Goal: Task Accomplishment & Management: Manage account settings

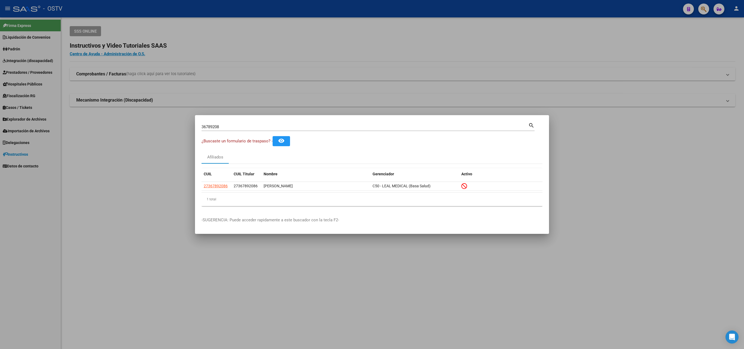
drag, startPoint x: 242, startPoint y: 123, endPoint x: 233, endPoint y: 124, distance: 9.3
click at [233, 124] on div "36789208 Buscar (apellido, dni, [PERSON_NAME], [PERSON_NAME], cuit, obra social)" at bounding box center [364, 127] width 327 height 8
drag, startPoint x: 232, startPoint y: 124, endPoint x: 165, endPoint y: 121, distance: 67.0
click at [165, 121] on div "36789208 Buscar (apellido, dni, cuil, nro traspaso, cuit, obra social) search ¿…" at bounding box center [372, 174] width 744 height 349
paste input "42690360"
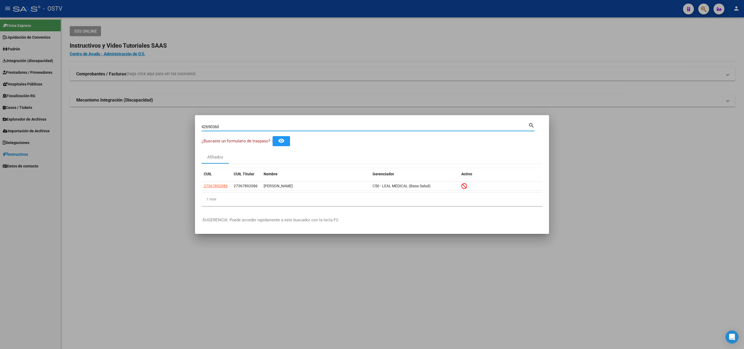
type input "42690360"
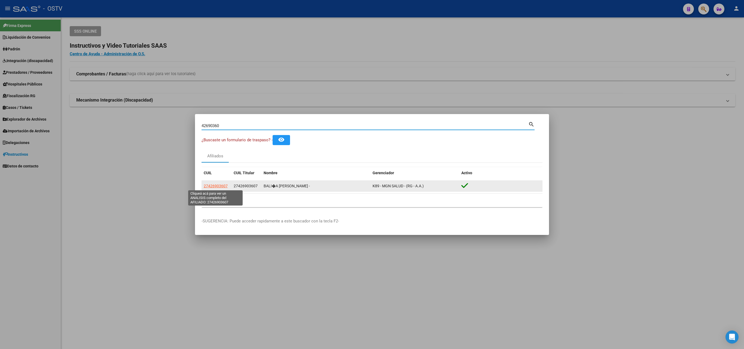
click at [224, 184] on span "27426903607" at bounding box center [216, 186] width 24 height 4
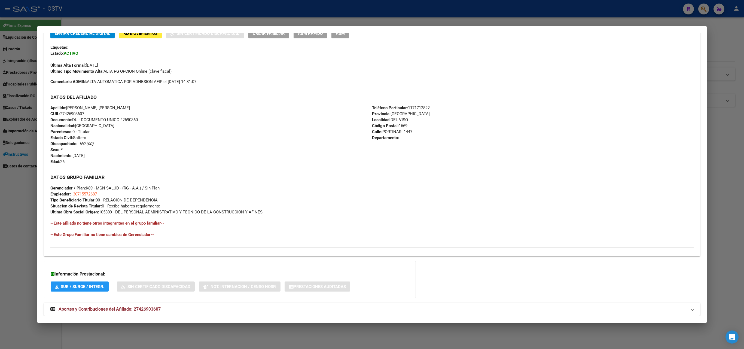
scroll to position [138, 0]
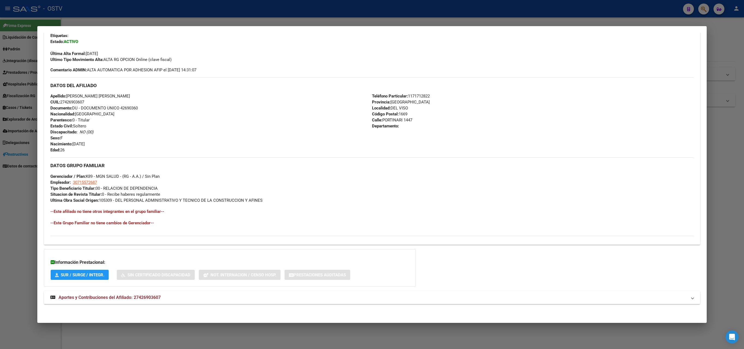
click at [125, 299] on span "Aportes y Contribuciones del Afiliado: 27426903607" at bounding box center [110, 297] width 102 height 5
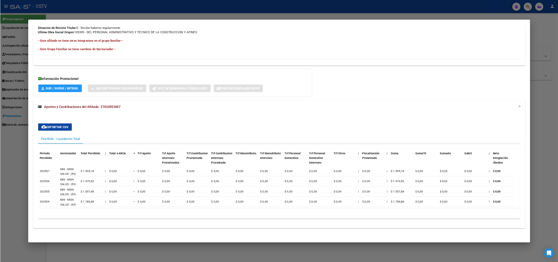
scroll to position [304, 0]
click at [4, 223] on div at bounding box center [372, 174] width 744 height 349
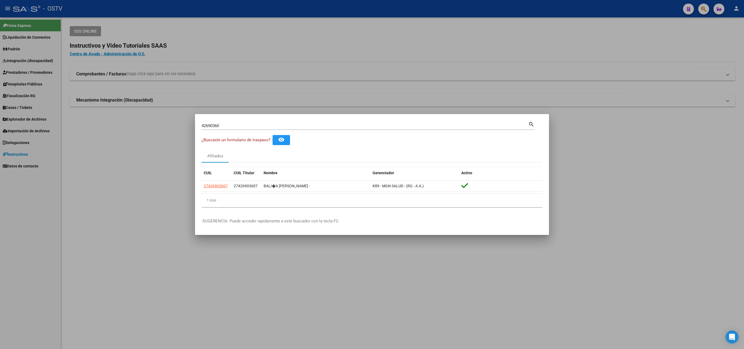
click at [162, 180] on div at bounding box center [372, 174] width 744 height 349
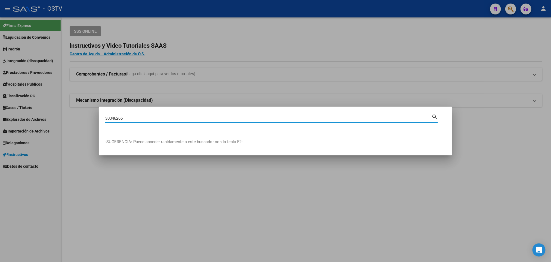
type input "30346266"
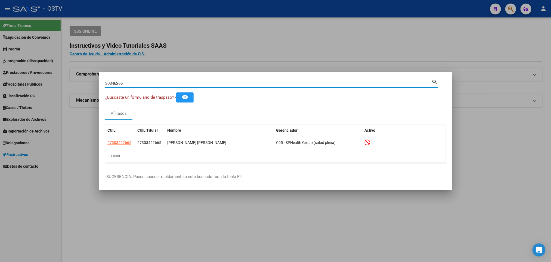
click at [244, 51] on div at bounding box center [275, 131] width 551 height 262
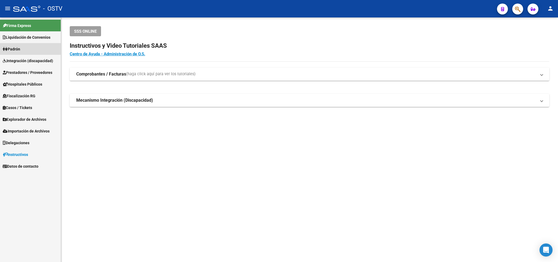
click at [40, 47] on link "Padrón" at bounding box center [30, 49] width 61 height 12
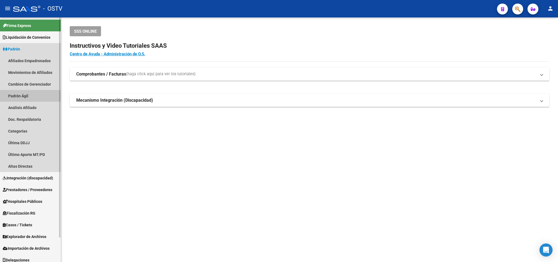
click at [17, 98] on link "Padrón Ágil" at bounding box center [30, 96] width 61 height 12
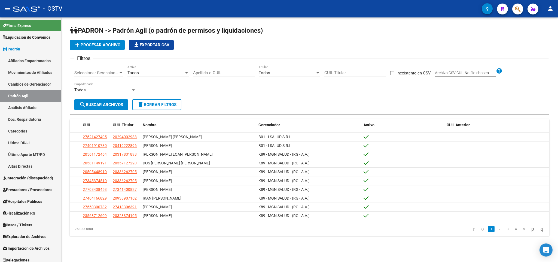
click at [149, 76] on div "Todos Activo" at bounding box center [158, 71] width 62 height 12
click at [95, 69] on div at bounding box center [279, 131] width 558 height 262
click at [96, 71] on span "Seleccionar Gerenciador" at bounding box center [96, 72] width 44 height 5
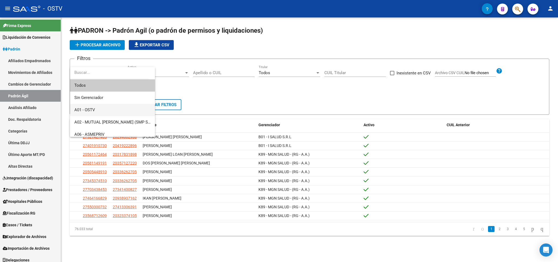
click at [98, 109] on span "A01 - OSTV" at bounding box center [112, 110] width 76 height 12
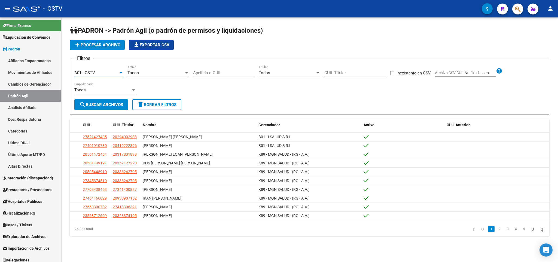
click at [155, 71] on div "Todos" at bounding box center [155, 72] width 57 height 5
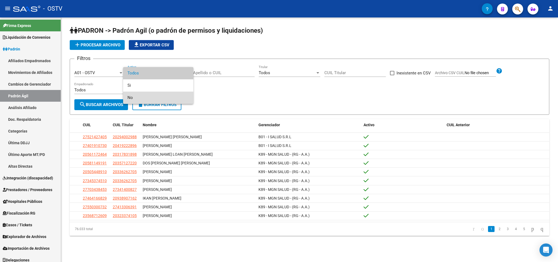
drag, startPoint x: 145, startPoint y: 102, endPoint x: 139, endPoint y: 99, distance: 6.3
click at [144, 102] on span "No" at bounding box center [158, 97] width 62 height 12
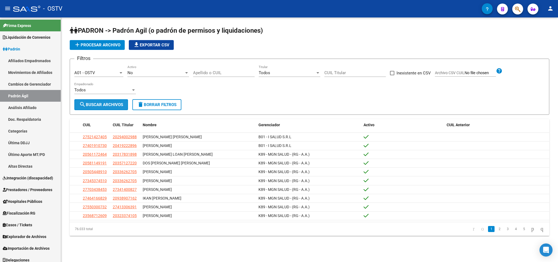
click at [111, 102] on button "search Buscar Archivos" at bounding box center [101, 104] width 54 height 11
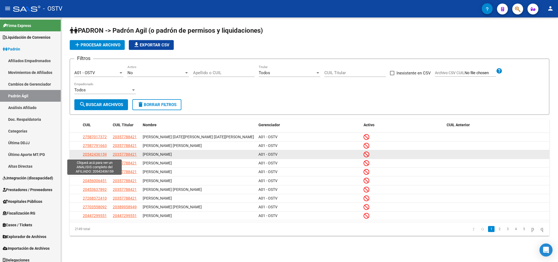
click at [87, 156] on span "20542436159" at bounding box center [95, 154] width 24 height 4
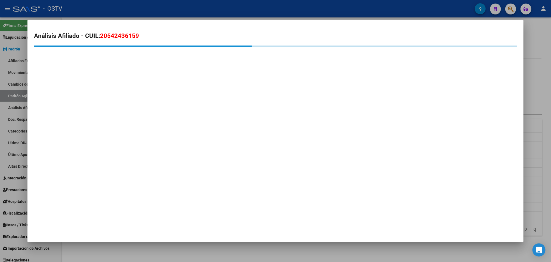
click at [0, 102] on div at bounding box center [275, 131] width 551 height 262
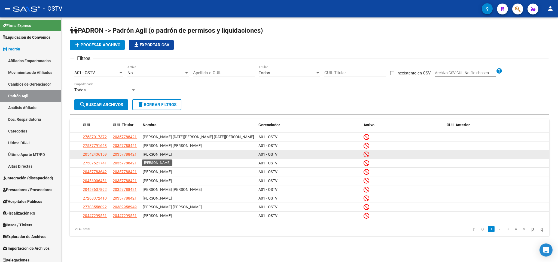
drag, startPoint x: 158, startPoint y: 155, endPoint x: 142, endPoint y: 154, distance: 15.8
click at [143, 154] on span "[PERSON_NAME]" at bounding box center [157, 154] width 29 height 4
copy span "[PERSON_NAME]"
drag, startPoint x: 190, startPoint y: 155, endPoint x: 183, endPoint y: 154, distance: 6.9
click at [189, 155] on div "[PERSON_NAME]" at bounding box center [198, 154] width 111 height 6
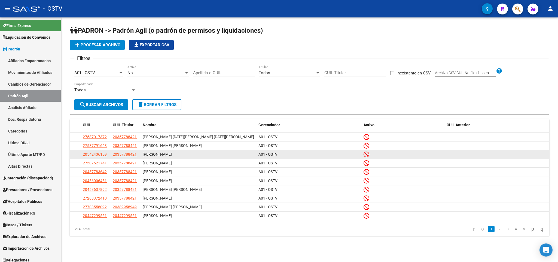
drag, startPoint x: 180, startPoint y: 154, endPoint x: 139, endPoint y: 158, distance: 41.8
click at [139, 158] on div "20542436159 20357788421 [PERSON_NAME] A01 - OSTV" at bounding box center [309, 154] width 479 height 9
copy div "[PERSON_NAME]"
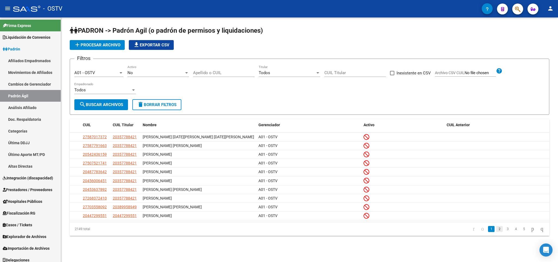
click at [496, 231] on link "2" at bounding box center [499, 229] width 7 height 6
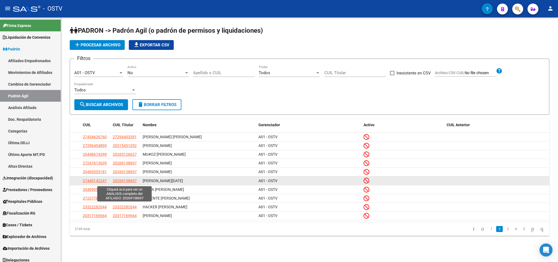
click at [122, 181] on span "20269138697" at bounding box center [125, 180] width 24 height 4
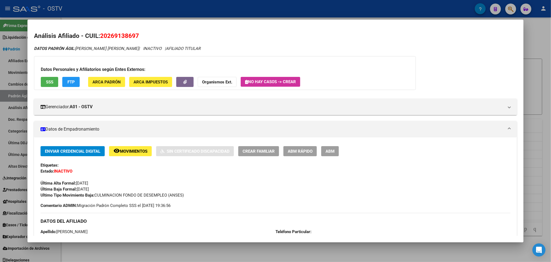
click at [0, 161] on div at bounding box center [275, 131] width 551 height 262
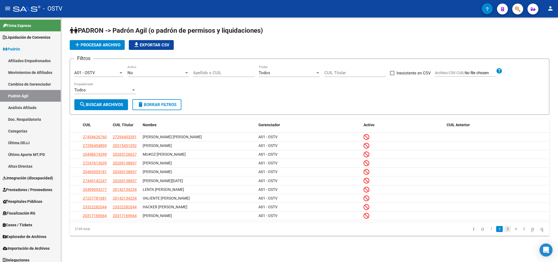
click at [504, 230] on link "3" at bounding box center [507, 229] width 7 height 6
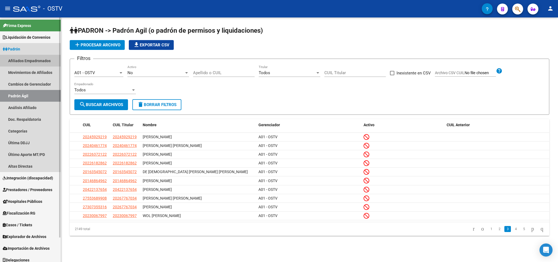
click at [24, 61] on link "Afiliados Empadronados" at bounding box center [30, 61] width 61 height 12
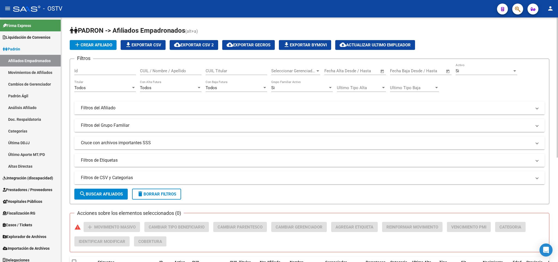
click at [159, 108] on mat-panel-title "Filtros del Afiliado" at bounding box center [306, 108] width 450 height 6
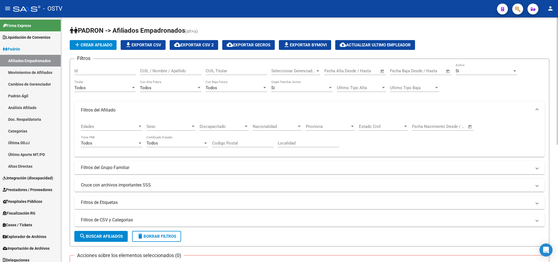
click at [118, 129] on div "Edades Edades" at bounding box center [112, 125] width 62 height 12
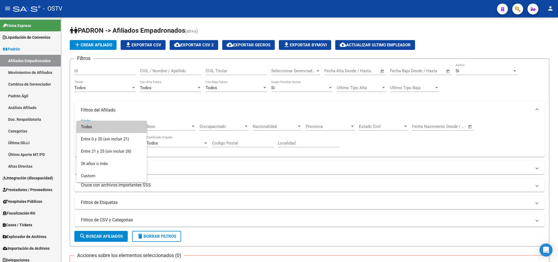
click at [220, 114] on div at bounding box center [279, 131] width 558 height 262
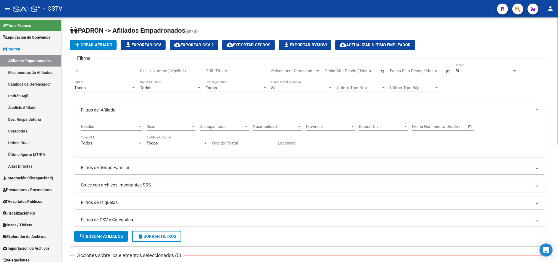
click at [291, 74] on div "Seleccionar Gerenciador Seleccionar Gerenciador" at bounding box center [295, 69] width 49 height 12
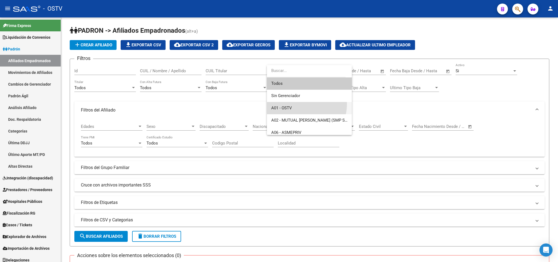
click at [291, 103] on span "A01 - OSTV" at bounding box center [309, 108] width 76 height 12
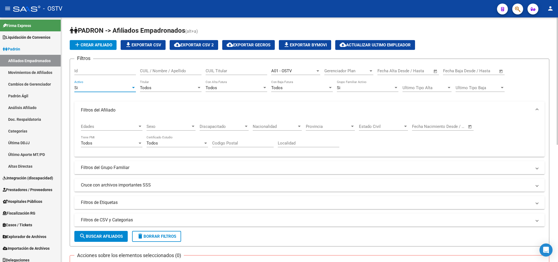
click at [114, 89] on div "Si" at bounding box center [102, 87] width 57 height 5
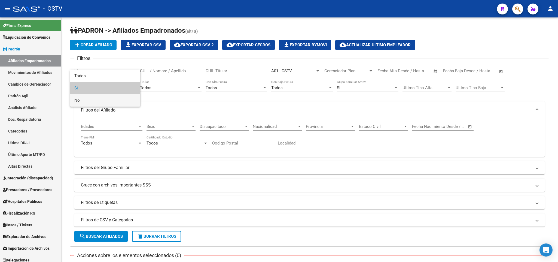
click at [107, 102] on span "No" at bounding box center [105, 100] width 62 height 12
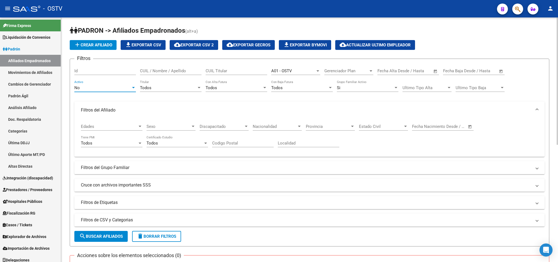
click at [191, 89] on div "Todos" at bounding box center [168, 87] width 57 height 5
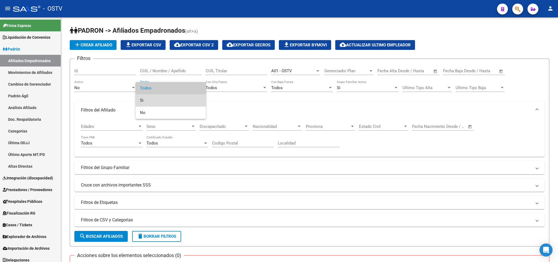
click at [173, 102] on span "Si" at bounding box center [171, 100] width 62 height 12
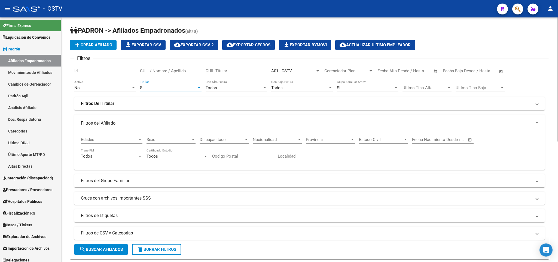
click at [339, 73] on span "Gerenciador Plan" at bounding box center [346, 70] width 44 height 5
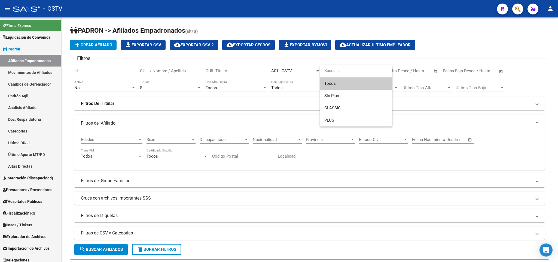
click at [399, 56] on div at bounding box center [279, 131] width 558 height 262
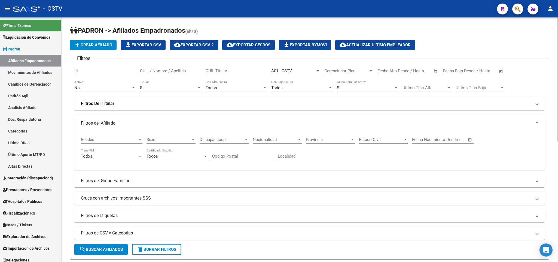
click at [120, 183] on mat-panel-title "Filtros del Grupo Familiar" at bounding box center [306, 180] width 450 height 6
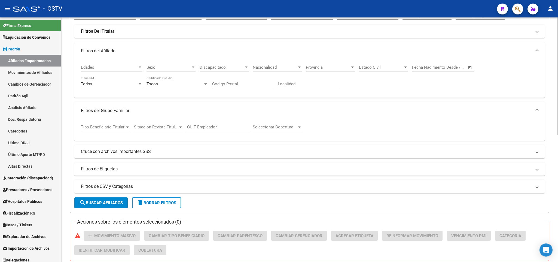
scroll to position [82, 0]
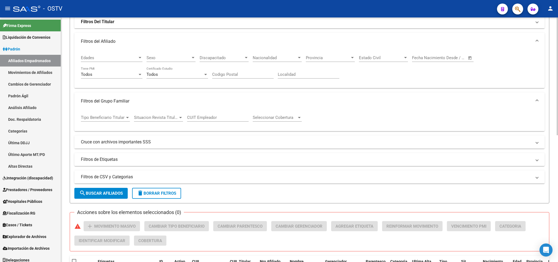
click at [142, 137] on mat-expansion-panel-header "Cruce con archivos importantes SSS" at bounding box center [309, 141] width 470 height 13
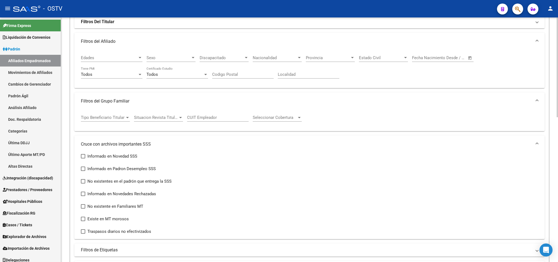
click at [180, 59] on span "Sexo" at bounding box center [168, 57] width 44 height 5
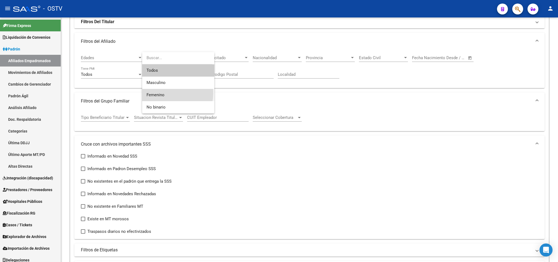
drag, startPoint x: 165, startPoint y: 93, endPoint x: 159, endPoint y: 98, distance: 7.7
click at [164, 93] on span "Femenino" at bounding box center [177, 95] width 63 height 12
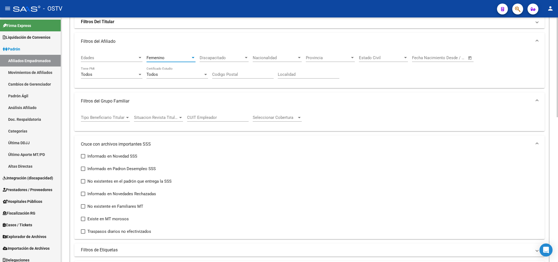
click at [109, 120] on span "Tipo Beneficiario Titular" at bounding box center [103, 117] width 44 height 5
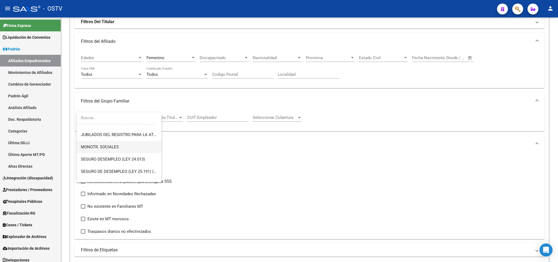
click at [124, 148] on span "MONOTR. SOCIALES" at bounding box center [119, 147] width 76 height 12
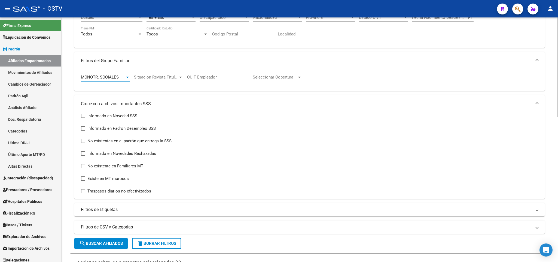
scroll to position [204, 0]
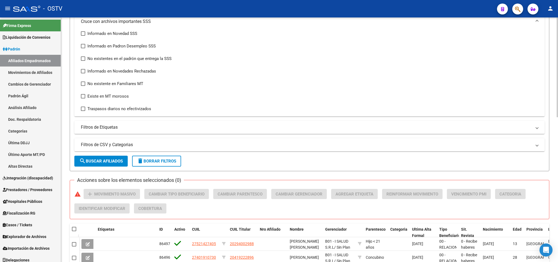
click at [108, 159] on span "search Buscar Afiliados" at bounding box center [101, 160] width 44 height 5
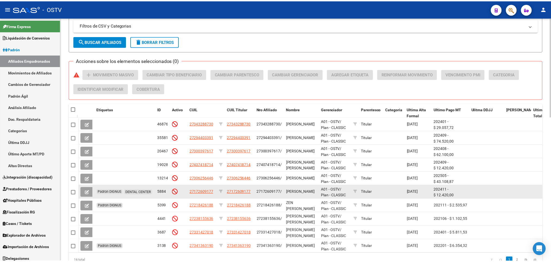
scroll to position [354, 0]
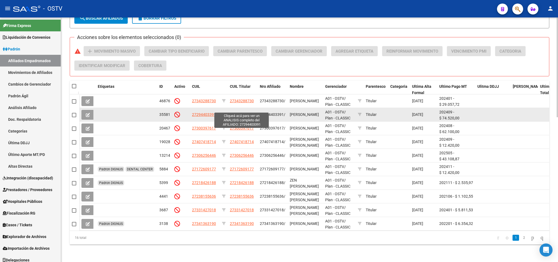
click at [235, 112] on span "27294403391" at bounding box center [242, 114] width 24 height 4
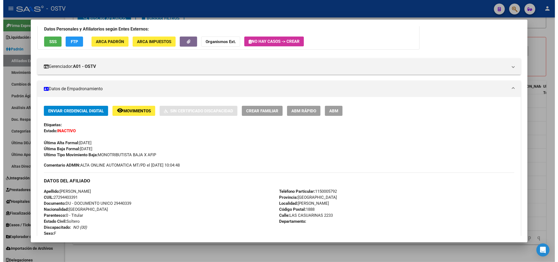
scroll to position [41, 0]
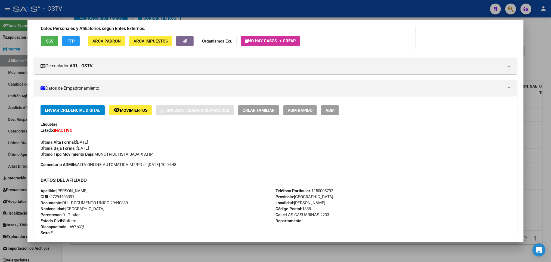
click at [0, 185] on div at bounding box center [275, 131] width 551 height 262
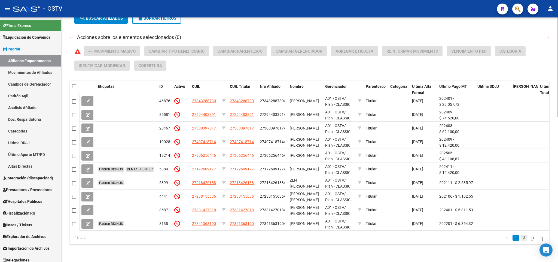
click at [520, 238] on link "2" at bounding box center [523, 237] width 7 height 6
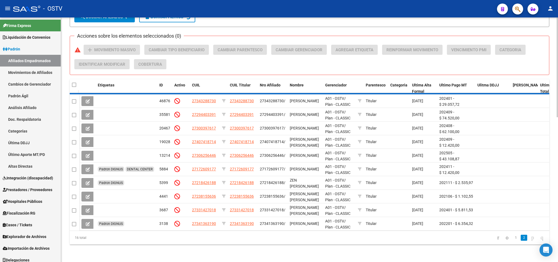
scroll to position [299, 0]
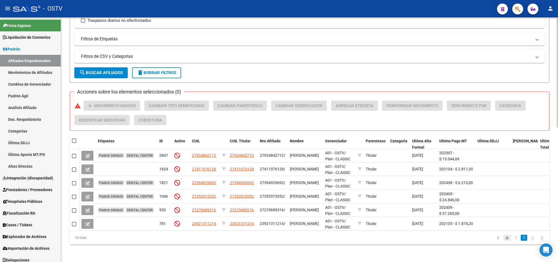
click at [503, 237] on link "go to previous page" at bounding box center [507, 237] width 8 height 6
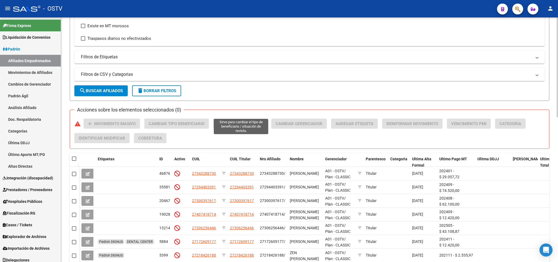
scroll to position [272, 0]
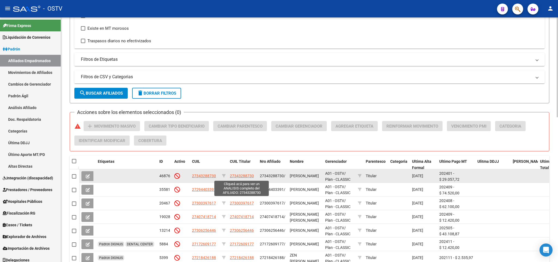
click at [242, 175] on span "27343288730" at bounding box center [242, 175] width 24 height 4
type textarea "27343288730"
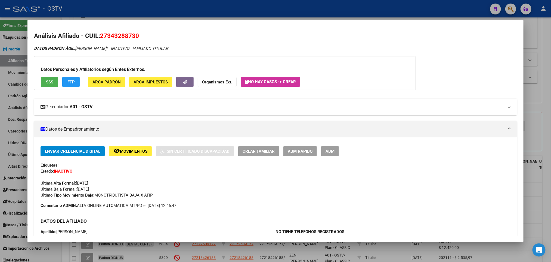
click at [71, 113] on mat-expansion-panel-header "Gerenciador: A01 - OSTV" at bounding box center [275, 107] width 483 height 16
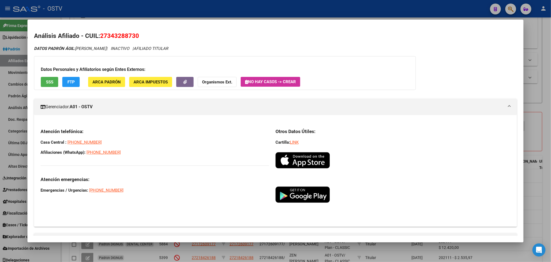
click at [302, 158] on img at bounding box center [303, 160] width 54 height 16
click at [97, 4] on div at bounding box center [275, 131] width 551 height 262
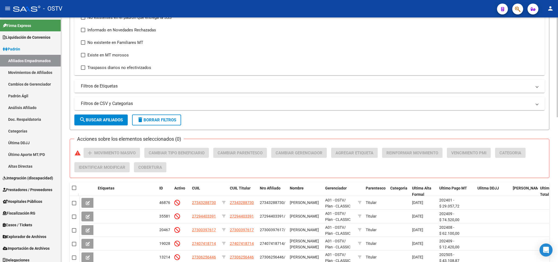
scroll to position [190, 0]
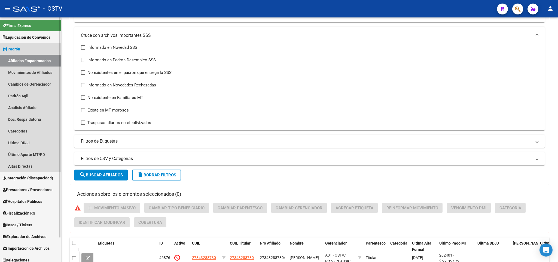
click at [29, 63] on link "Afiliados Empadronados" at bounding box center [30, 61] width 61 height 12
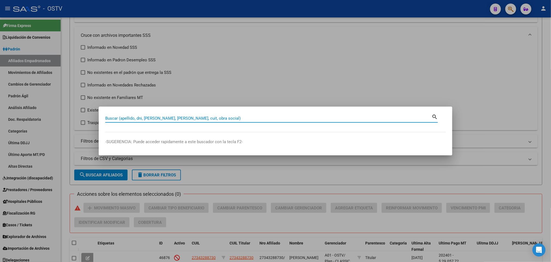
paste input "42690360"
type input "42690360"
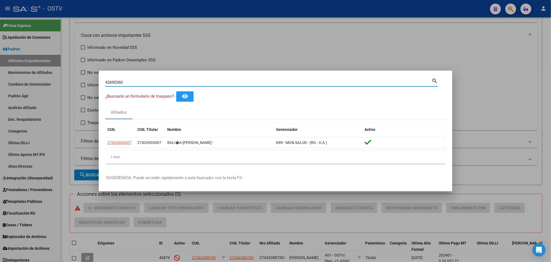
click at [226, 21] on div at bounding box center [275, 131] width 551 height 262
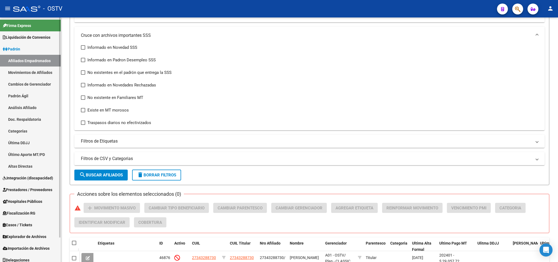
click at [34, 199] on span "Hospitales Públicos" at bounding box center [22, 201] width 39 height 6
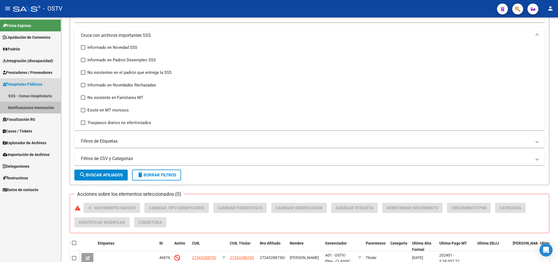
click at [28, 109] on link "Notificaciones Internación" at bounding box center [30, 108] width 61 height 12
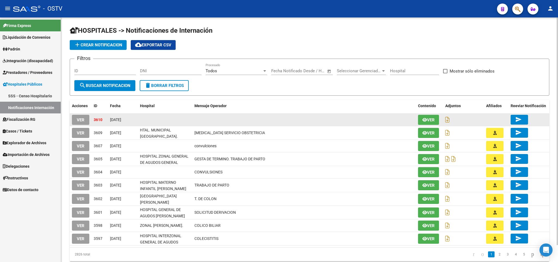
click at [82, 117] on span "VER" at bounding box center [81, 119] width 8 height 5
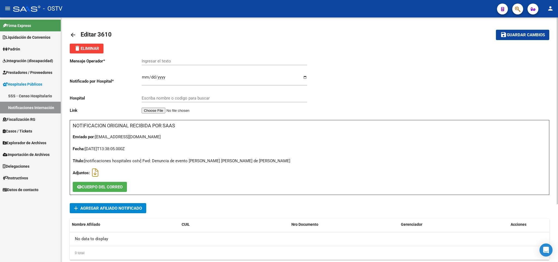
click at [142, 207] on span "Agregar Afiliado Notificado" at bounding box center [111, 207] width 62 height 5
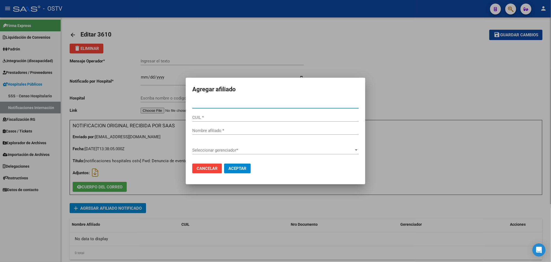
paste input "32141016"
type input "32141016"
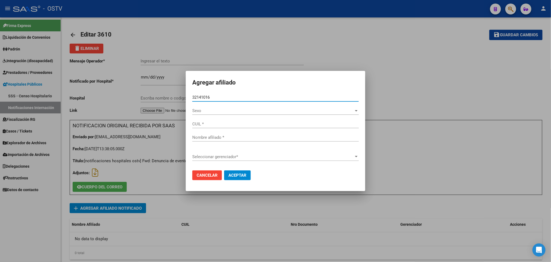
type input "20321410163"
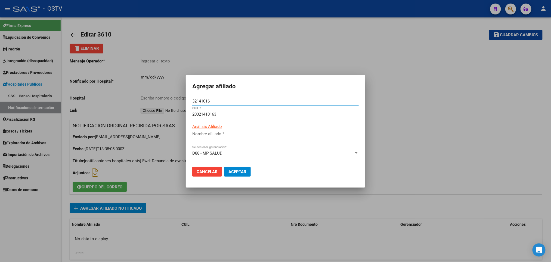
type input "32141016"
click at [244, 175] on button "Aceptar" at bounding box center [237, 172] width 27 height 10
type input "[PERSON_NAME] [PERSON_NAME]"
click at [246, 172] on span "Aceptar" at bounding box center [238, 171] width 18 height 5
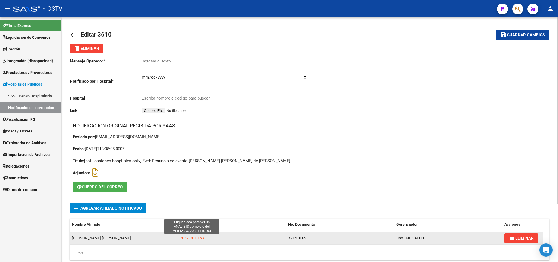
click at [191, 240] on span "20321410163" at bounding box center [192, 237] width 24 height 4
type textarea "20321410163"
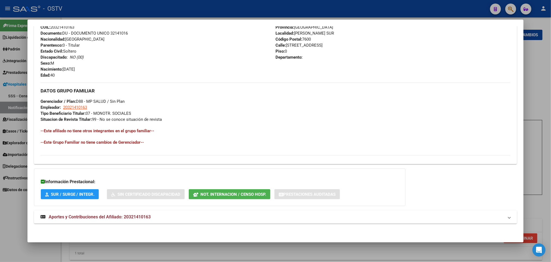
click at [111, 210] on mat-expansion-panel-header "Aportes y Contribuciones del Afiliado: 20321410163" at bounding box center [275, 216] width 483 height 13
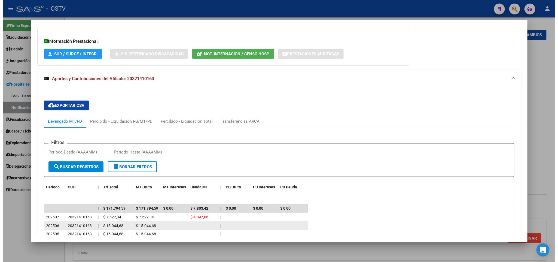
scroll to position [351, 0]
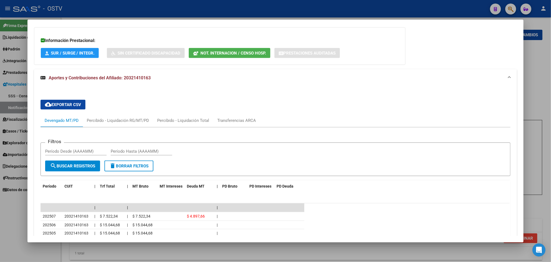
click at [1, 211] on div at bounding box center [275, 131] width 551 height 262
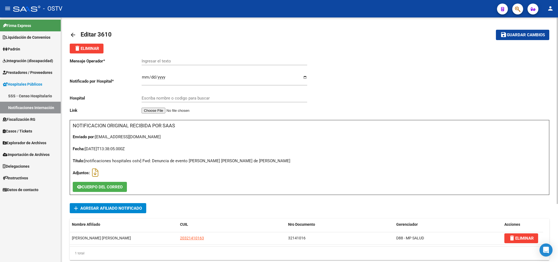
click at [158, 60] on input "Ingresar el texto" at bounding box center [224, 61] width 165 height 5
paste input "Herida de arma de fuego"
type input "Herida de arma de fuego"
click at [75, 33] on mat-icon "arrow_back" at bounding box center [73, 35] width 7 height 7
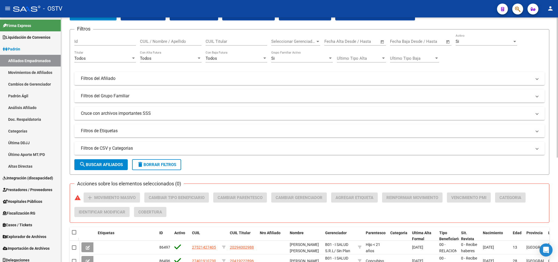
scroll to position [163, 0]
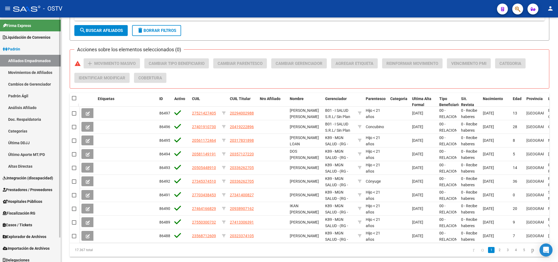
click at [20, 98] on link "Padrón Ágil" at bounding box center [30, 96] width 61 height 12
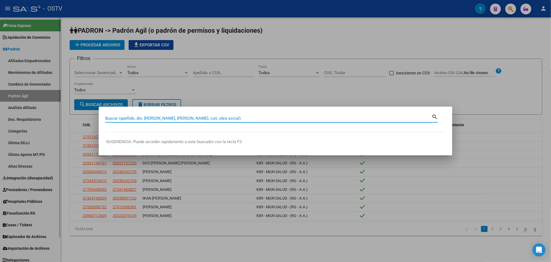
paste input "30346266"
type input "30346266"
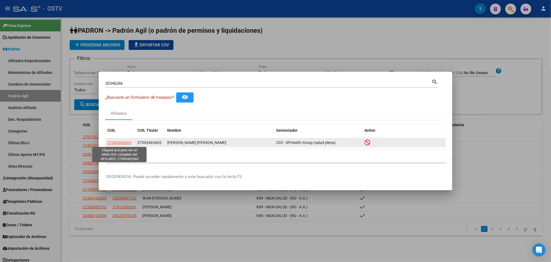
click at [120, 140] on span "27303462665" at bounding box center [120, 142] width 24 height 4
type textarea "27303462665"
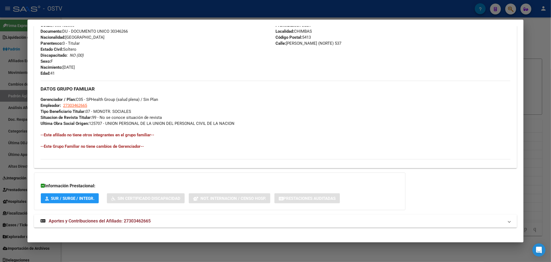
scroll to position [222, 0]
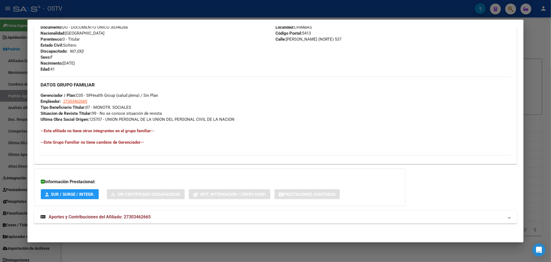
click at [102, 213] on strong "Aportes y Contribuciones del Afiliado: 27303462665" at bounding box center [96, 216] width 110 height 7
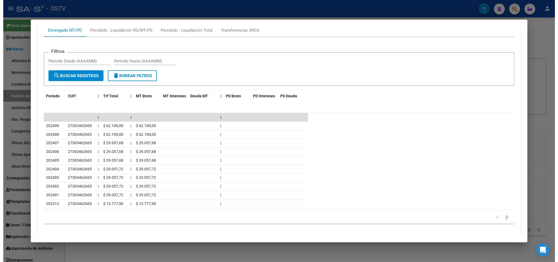
scroll to position [467, 0]
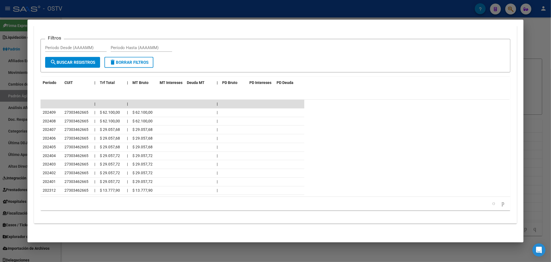
click at [1, 124] on div at bounding box center [275, 131] width 551 height 262
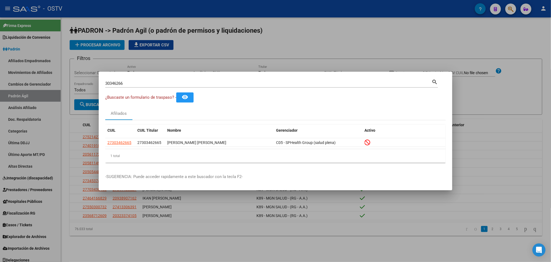
click at [1, 124] on div at bounding box center [275, 131] width 551 height 262
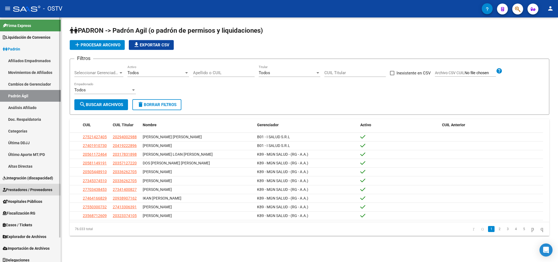
click at [17, 194] on link "Prestadores / Proveedores" at bounding box center [30, 189] width 61 height 12
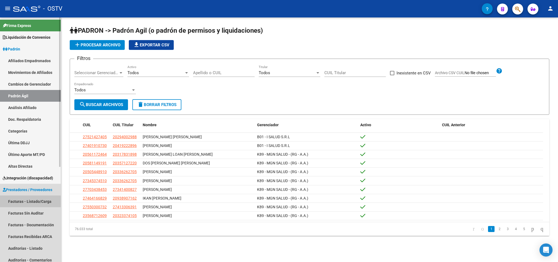
click at [16, 203] on link "Facturas - Listado/Carga" at bounding box center [30, 201] width 61 height 12
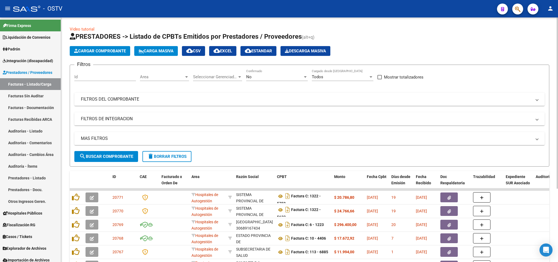
click at [289, 76] on div "No" at bounding box center [274, 76] width 57 height 5
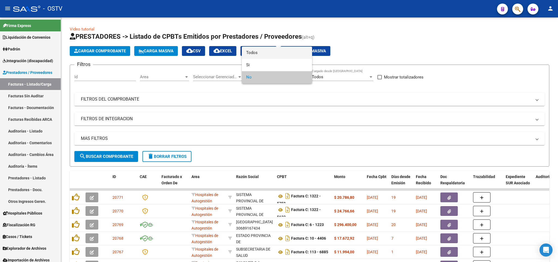
click at [259, 51] on span "Todos" at bounding box center [277, 53] width 62 height 12
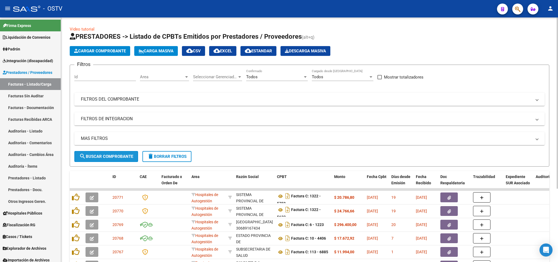
click at [106, 156] on span "search Buscar Comprobante" at bounding box center [106, 156] width 54 height 5
click at [140, 100] on mat-panel-title "FILTROS DEL COMPROBANTE" at bounding box center [306, 99] width 450 height 6
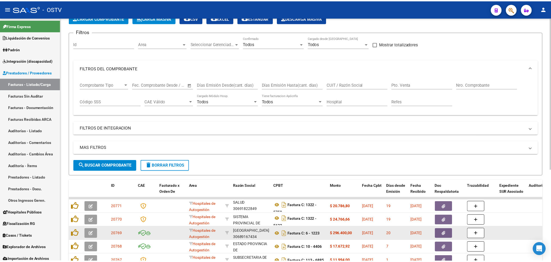
scroll to position [147, 0]
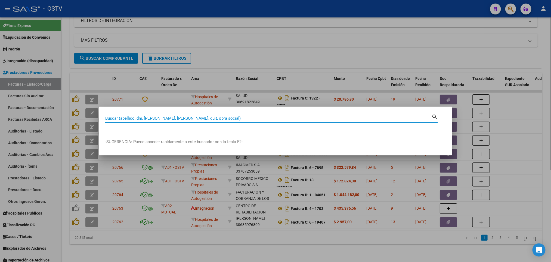
paste input "30725127"
type input "30725127"
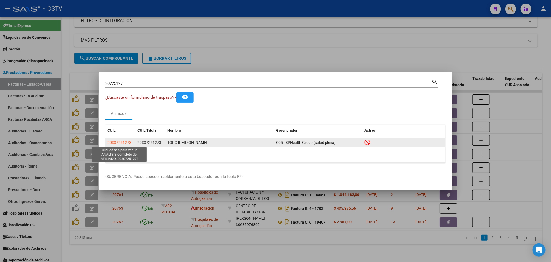
click at [109, 142] on span "20307251273" at bounding box center [120, 142] width 24 height 4
type textarea "20307251273"
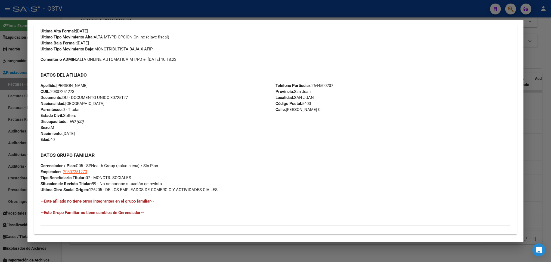
scroll to position [163, 0]
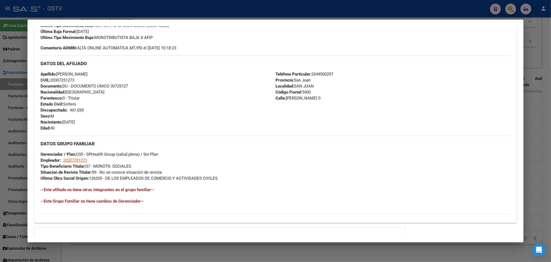
click at [4, 96] on div at bounding box center [275, 131] width 551 height 262
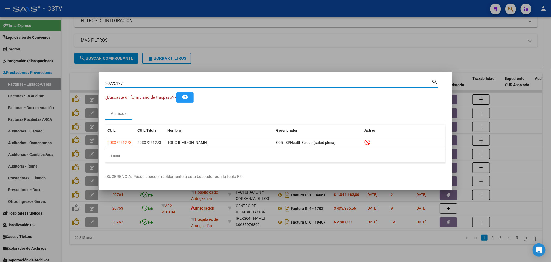
drag, startPoint x: 133, startPoint y: 85, endPoint x: 0, endPoint y: 79, distance: 132.7
click at [0, 80] on div "30725127 Buscar (apellido, dni, cuil, nro traspaso, cuit, obra social) search ¿…" at bounding box center [275, 131] width 551 height 262
paste input "891305"
type input "30891305"
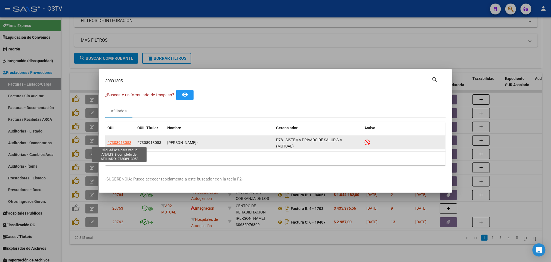
click at [119, 143] on span "27308913053" at bounding box center [120, 142] width 24 height 4
type textarea "27308913053"
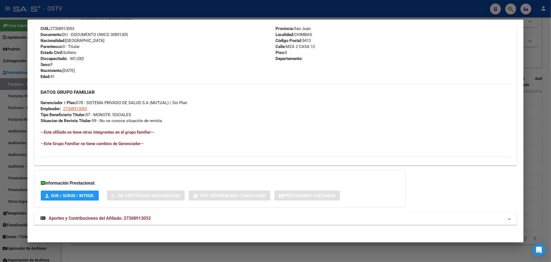
scroll to position [217, 0]
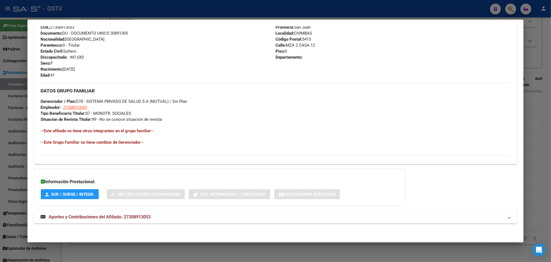
drag, startPoint x: 126, startPoint y: 215, endPoint x: 129, endPoint y: 206, distance: 9.8
click at [127, 215] on span "Aportes y Contribuciones del Afiliado: 27308913053" at bounding box center [100, 216] width 102 height 5
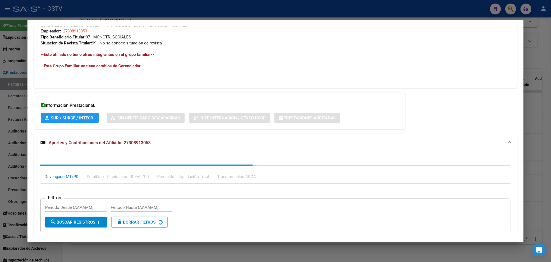
scroll to position [357, 0]
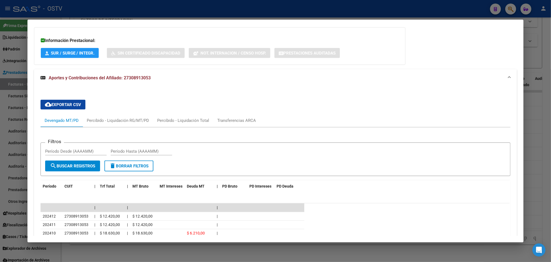
click at [0, 133] on div at bounding box center [275, 131] width 551 height 262
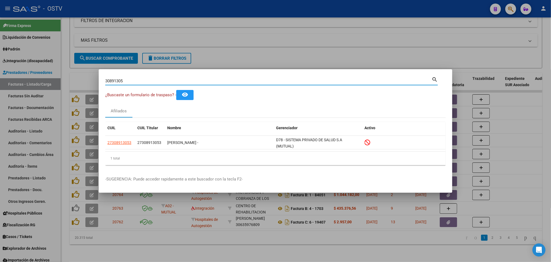
drag, startPoint x: 130, startPoint y: 81, endPoint x: 0, endPoint y: 87, distance: 129.9
click at [0, 86] on div "30891305 Buscar (apellido, dni, cuil, nro traspaso, cuit, obra social) search ¿…" at bounding box center [275, 131] width 551 height 262
paste input "1199304"
type input "31199304"
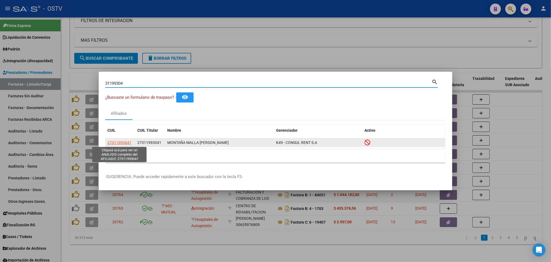
click at [127, 140] on span "27311993041" at bounding box center [120, 142] width 24 height 4
type textarea "27311993041"
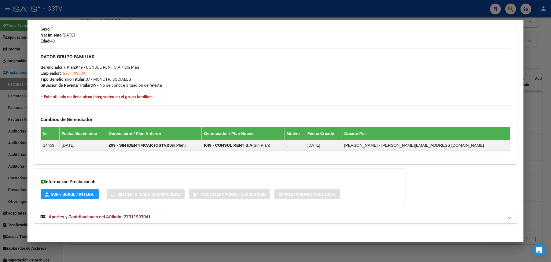
scroll to position [251, 0]
click at [142, 221] on mat-expansion-panel-header "Aportes y Contribuciones del Afiliado: 27311993041" at bounding box center [275, 216] width 483 height 13
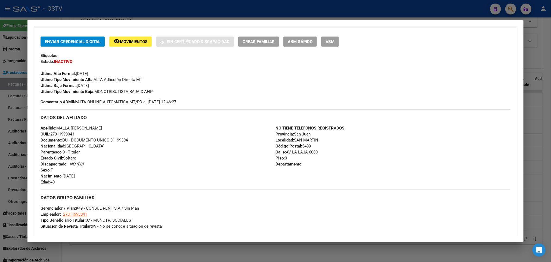
scroll to position [106, 0]
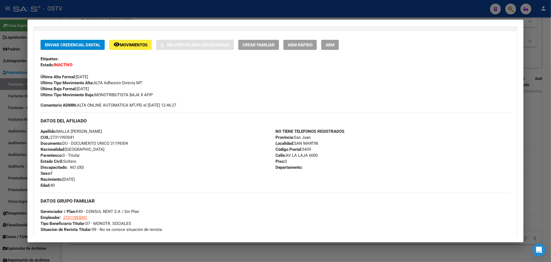
click at [17, 103] on div at bounding box center [275, 131] width 551 height 262
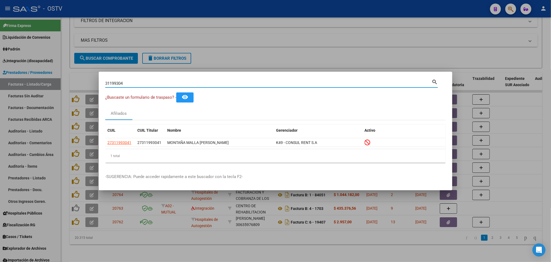
drag, startPoint x: 134, startPoint y: 84, endPoint x: 0, endPoint y: 109, distance: 136.4
click at [0, 108] on div "31199304 Buscar (apellido, dni, cuil, nro traspaso, cuit, obra social) search ¿…" at bounding box center [275, 131] width 551 height 262
paste input "308977"
type input "31308977"
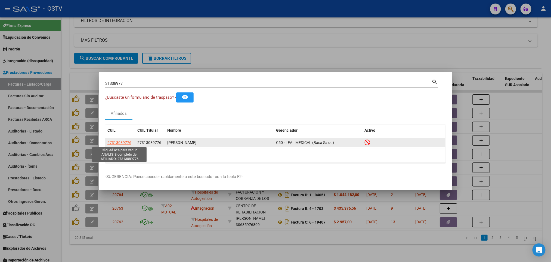
click at [127, 141] on span "27313089776" at bounding box center [120, 142] width 24 height 4
type textarea "27313089776"
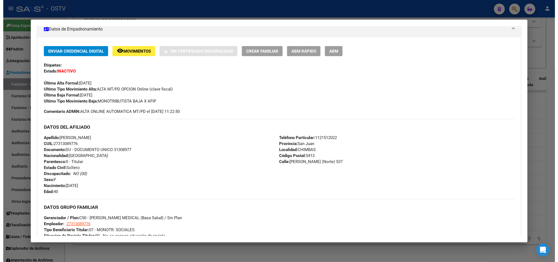
scroll to position [82, 0]
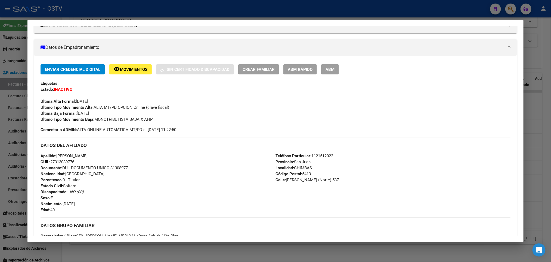
click at [0, 98] on div at bounding box center [275, 131] width 551 height 262
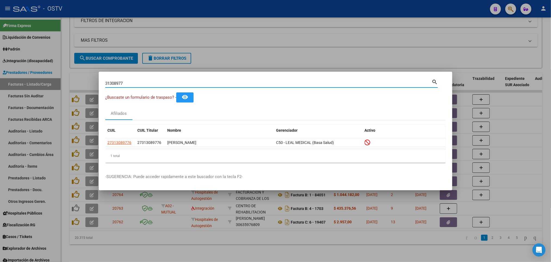
drag, startPoint x: 140, startPoint y: 83, endPoint x: 0, endPoint y: 106, distance: 142.4
click at [0, 106] on div "31308977 Buscar (apellido, dni, cuil, nro traspaso, cuit, obra social) search ¿…" at bounding box center [275, 131] width 551 height 262
paste input "442391"
type input "31442391"
click at [181, 13] on div at bounding box center [275, 131] width 551 height 262
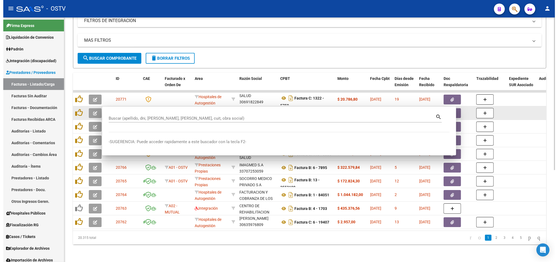
scroll to position [0, 0]
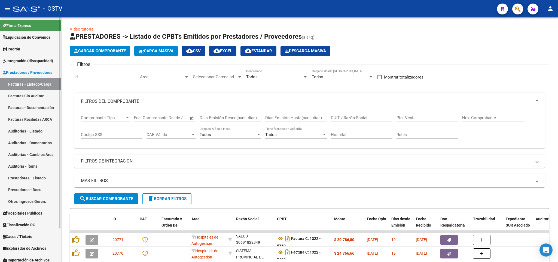
click at [4, 51] on span "Padrón" at bounding box center [11, 49] width 17 height 6
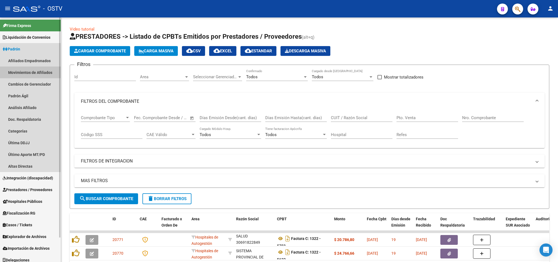
click at [28, 70] on link "Movimientos de Afiliados" at bounding box center [30, 72] width 61 height 12
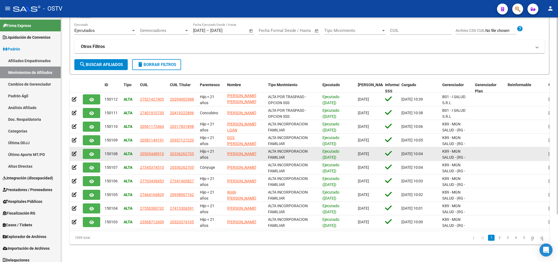
scroll to position [18, 0]
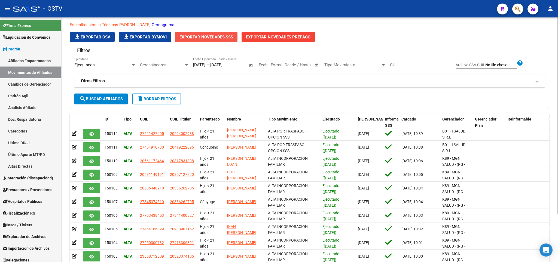
click at [229, 39] on button "Exportar Novedades SSS" at bounding box center [206, 37] width 62 height 10
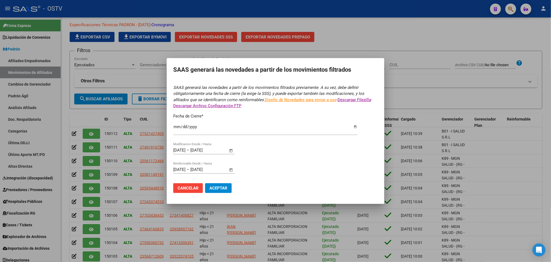
click at [73, 59] on div at bounding box center [275, 131] width 551 height 262
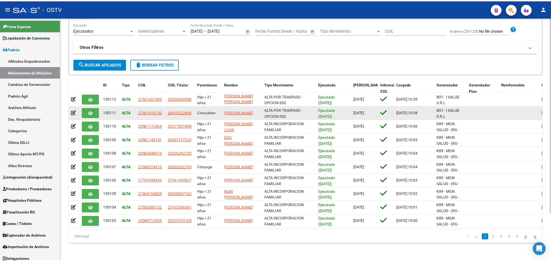
scroll to position [59, 0]
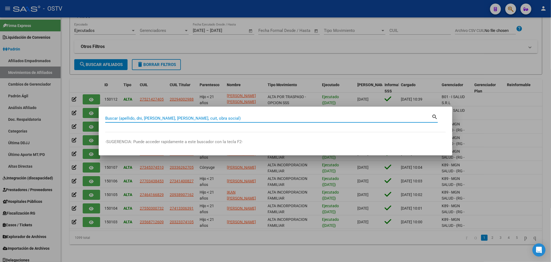
paste input "31442391"
type input "31442391"
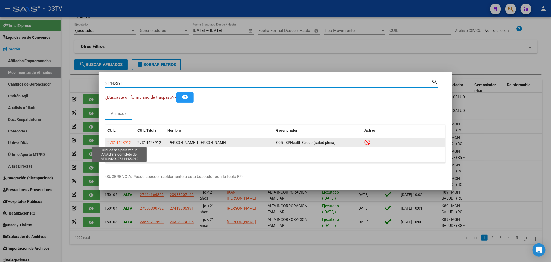
click at [124, 140] on span "27314423912" at bounding box center [120, 142] width 24 height 4
type textarea "27314423912"
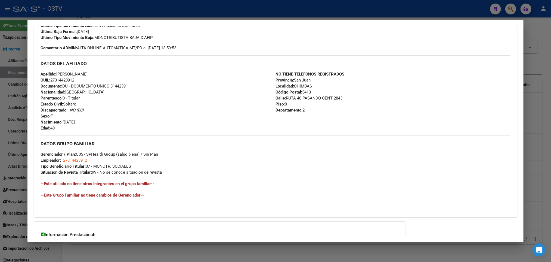
scroll to position [217, 0]
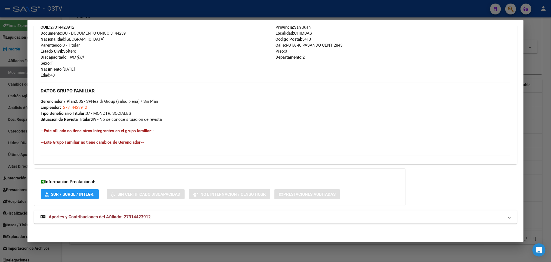
click at [127, 211] on mat-expansion-panel-header "Aportes y Contribuciones del Afiliado: 27314423912" at bounding box center [275, 216] width 483 height 13
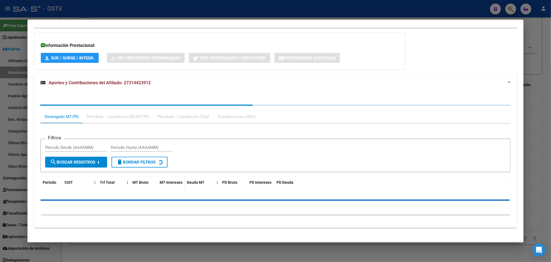
scroll to position [357, 0]
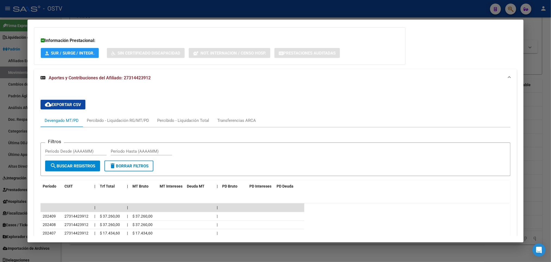
click at [0, 141] on div at bounding box center [275, 131] width 551 height 262
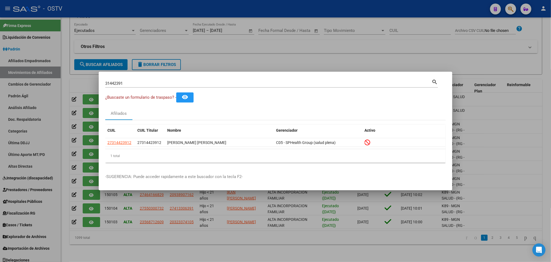
click at [135, 86] on div "31442391 Buscar (apellido, dni, [PERSON_NAME], [PERSON_NAME], cuit, obra social)" at bounding box center [268, 83] width 327 height 8
drag, startPoint x: 131, startPoint y: 82, endPoint x: 0, endPoint y: 98, distance: 132.4
click at [0, 98] on div "31442391 Buscar (apellido, dni, cuil, nro traspaso, cuit, obra social) search ¿…" at bounding box center [275, 131] width 551 height 262
paste input "54752"
type input "31454752"
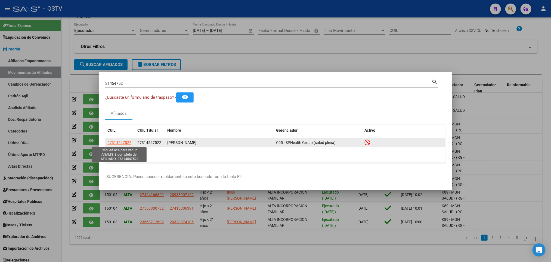
click at [124, 142] on span "27314547522" at bounding box center [120, 142] width 24 height 4
type textarea "27314547522"
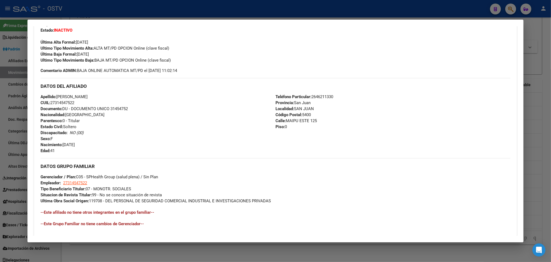
scroll to position [222, 0]
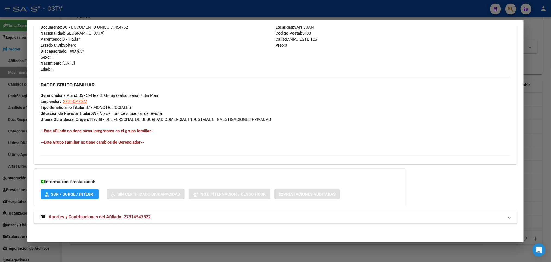
click at [99, 225] on div "DATOS PADRÓN ÁGIL: [PERSON_NAME] | INACTIVO | AFILIADO TITULAR Datos Personales…" at bounding box center [275, 26] width 483 height 406
click at [105, 219] on span "Aportes y Contribuciones del Afiliado: 27314547522" at bounding box center [100, 216] width 102 height 5
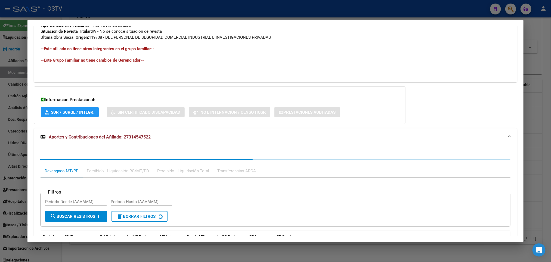
scroll to position [363, 0]
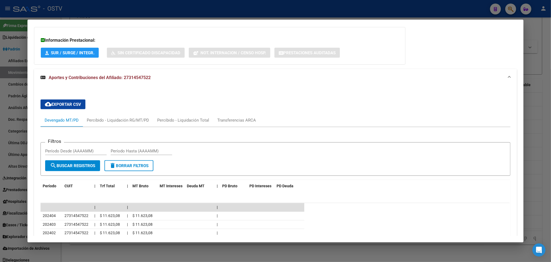
click at [27, 95] on mat-dialog-content "Análisis Afiliado - CUIL: 27314547522 DATOS PADRÓN ÁGIL: [PERSON_NAME] | INACTI…" at bounding box center [275, 130] width 496 height 209
click at [0, 93] on div at bounding box center [275, 131] width 551 height 262
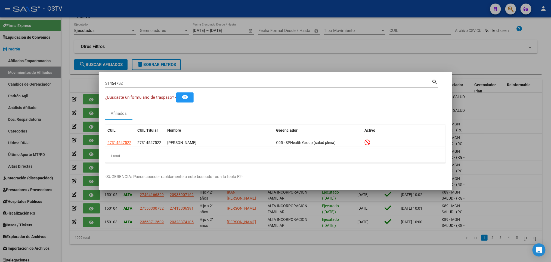
drag, startPoint x: 129, startPoint y: 82, endPoint x: 0, endPoint y: 102, distance: 130.9
click at [0, 100] on div "31454752 Buscar (apellido, dni, cuil, nro traspaso, cuit, obra social) search ¿…" at bounding box center [275, 131] width 551 height 262
paste input "637318"
type input "31637318"
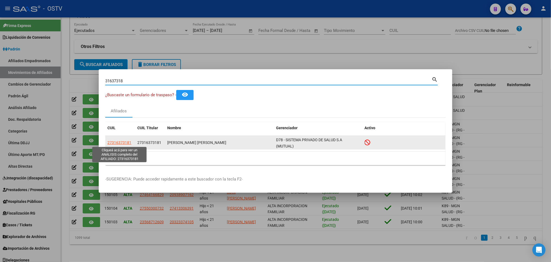
click at [120, 142] on span "27316373181" at bounding box center [120, 142] width 24 height 4
type textarea "27316373181"
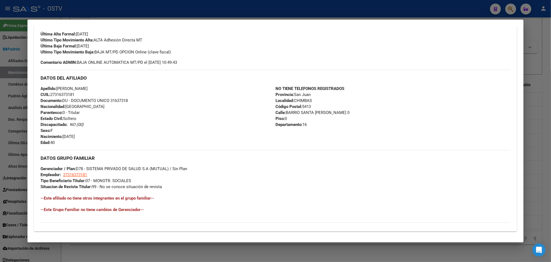
scroll to position [163, 0]
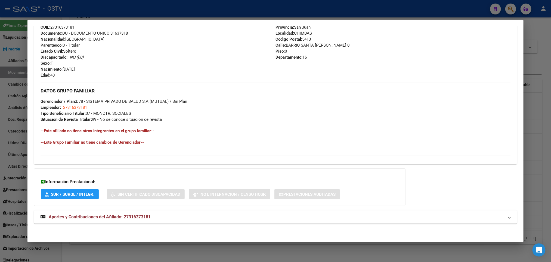
click at [114, 219] on span "Aportes y Contribuciones del Afiliado: 27316373181" at bounding box center [100, 216] width 102 height 5
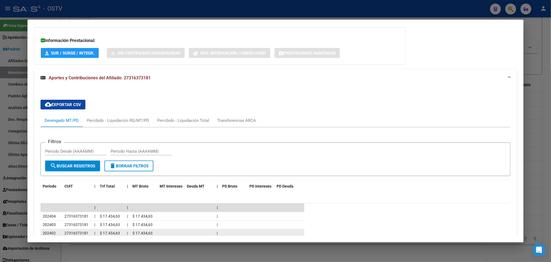
scroll to position [398, 0]
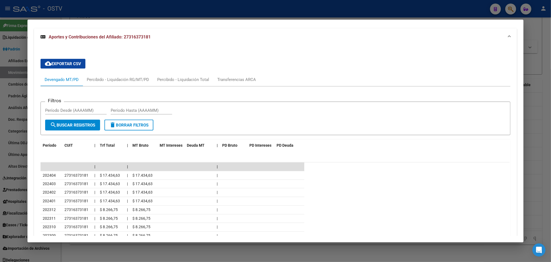
click at [0, 164] on div at bounding box center [275, 131] width 551 height 262
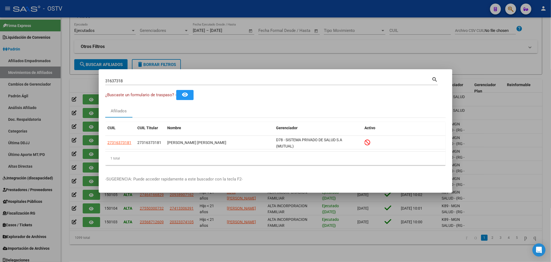
drag, startPoint x: 50, startPoint y: 84, endPoint x: 0, endPoint y: 101, distance: 52.7
click at [0, 100] on div "31637318 Buscar (apellido, dni, cuil, nro traspaso, cuit, obra social) search ¿…" at bounding box center [275, 131] width 551 height 262
paste input "2374687"
type input "32374687"
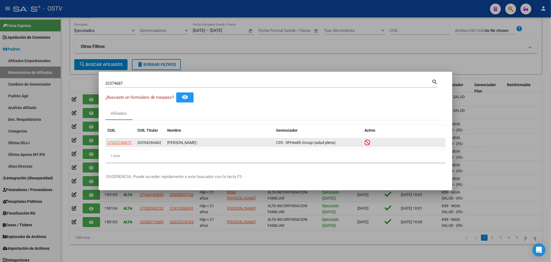
click at [131, 142] on div "27323746872" at bounding box center [121, 142] width 26 height 6
click at [130, 142] on span "27323746872" at bounding box center [120, 142] width 24 height 4
copy span "2"
type textarea "27323746872"
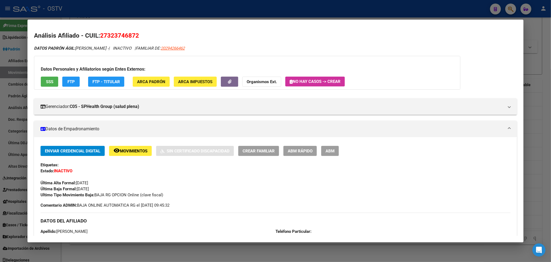
scroll to position [0, 0]
click at [0, 127] on div at bounding box center [275, 131] width 551 height 262
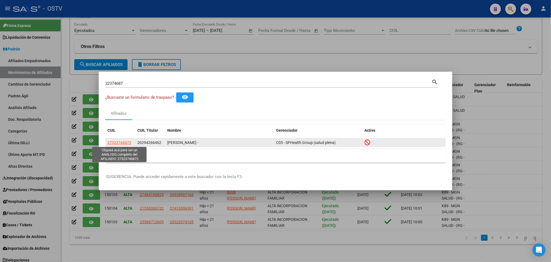
click at [114, 143] on span "27323746872" at bounding box center [120, 142] width 24 height 4
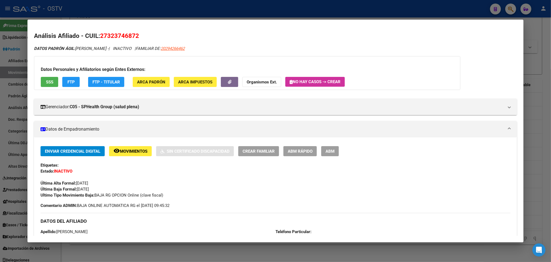
click at [0, 151] on div at bounding box center [275, 131] width 551 height 262
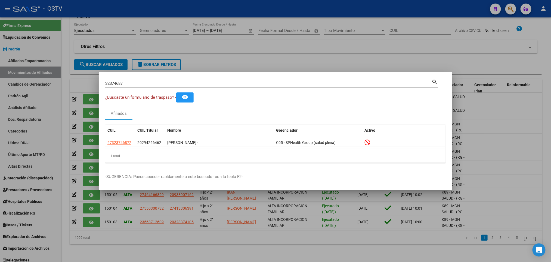
drag, startPoint x: 136, startPoint y: 81, endPoint x: 0, endPoint y: 87, distance: 135.9
click at [0, 87] on div "32374687 Buscar (apellido, dni, cuil, nro traspaso, cuit, obra social) search ¿…" at bounding box center [275, 131] width 551 height 262
paste input "750473"
type input "32750473"
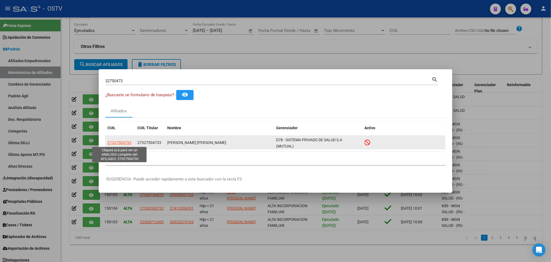
click at [115, 142] on span "27327504733" at bounding box center [120, 142] width 24 height 4
type textarea "27327504733"
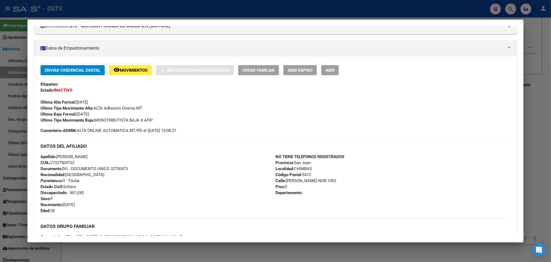
scroll to position [82, 0]
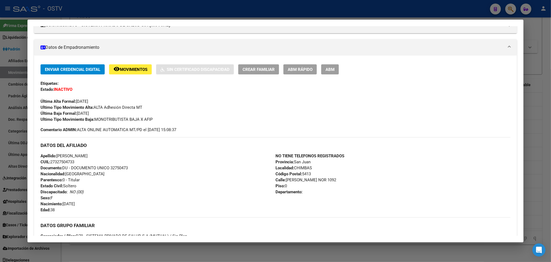
click at [1, 182] on div at bounding box center [275, 131] width 551 height 262
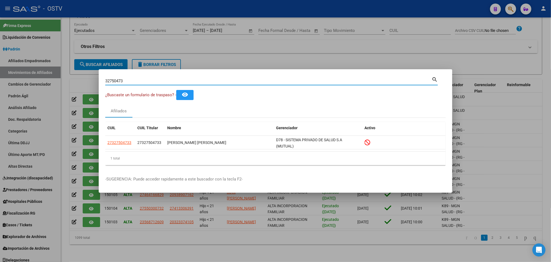
drag, startPoint x: 127, startPoint y: 81, endPoint x: 13, endPoint y: 92, distance: 114.8
click at [13, 92] on div "32750473 Buscar (apellido, dni, cuil, nro traspaso, cuit, obra social) search ¿…" at bounding box center [275, 131] width 551 height 262
paste input "3095130"
type input "33095130"
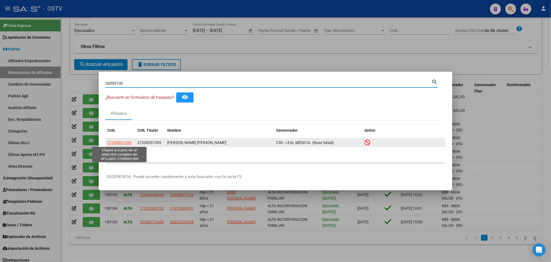
click at [117, 141] on span "27330951309" at bounding box center [120, 142] width 24 height 4
type textarea "27330951309"
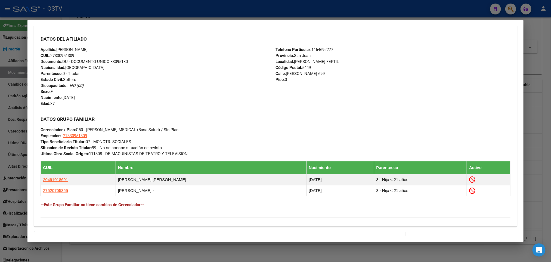
scroll to position [245, 0]
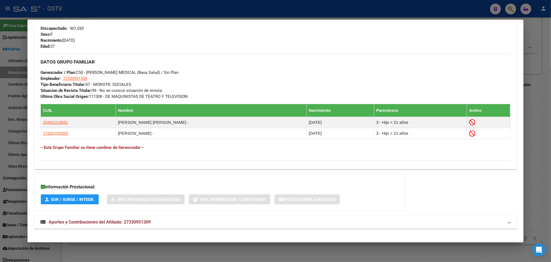
click at [110, 224] on span "Aportes y Contribuciones del Afiliado: 27330951309" at bounding box center [100, 221] width 102 height 5
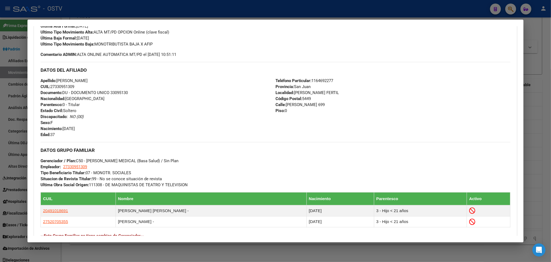
scroll to position [41, 0]
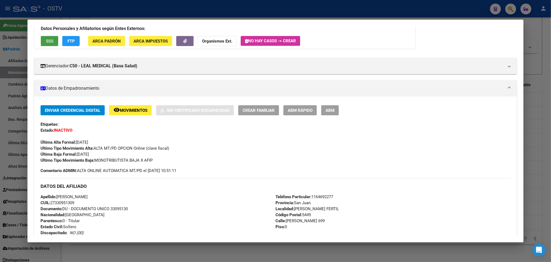
click at [46, 43] on span "SSS" at bounding box center [49, 41] width 7 height 5
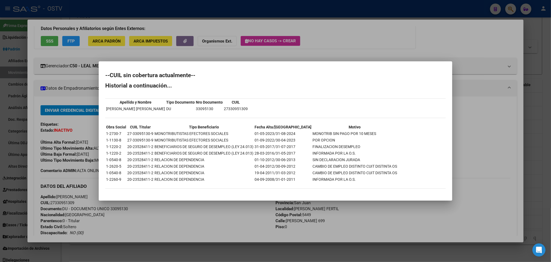
click at [0, 134] on div at bounding box center [275, 131] width 551 height 262
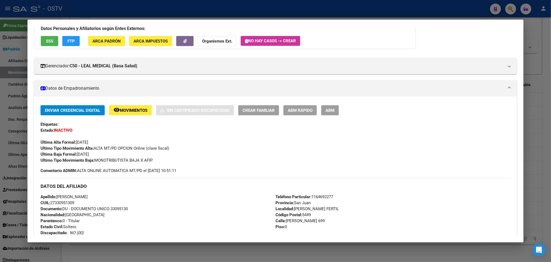
click at [0, 124] on div at bounding box center [275, 131] width 551 height 262
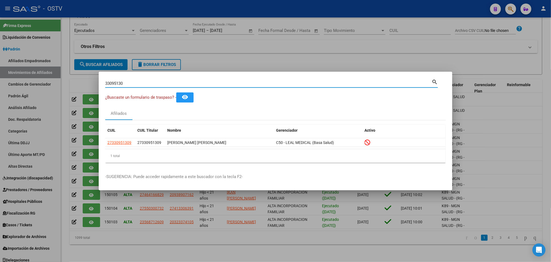
drag, startPoint x: 126, startPoint y: 83, endPoint x: 7, endPoint y: 93, distance: 119.3
click at [9, 93] on div "33095130 Buscar (apellido, dni, cuil, nro traspaso, cuit, obra social) search ¿…" at bounding box center [275, 131] width 551 height 262
paste input "269352"
type input "33269352"
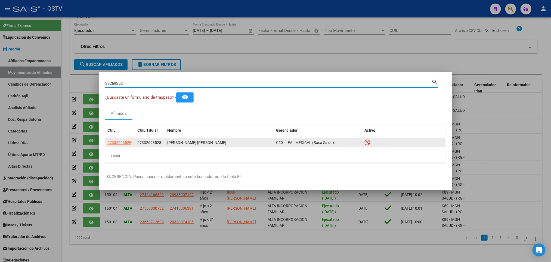
click at [124, 139] on datatable-body-cell "27332693528" at bounding box center [120, 142] width 30 height 8
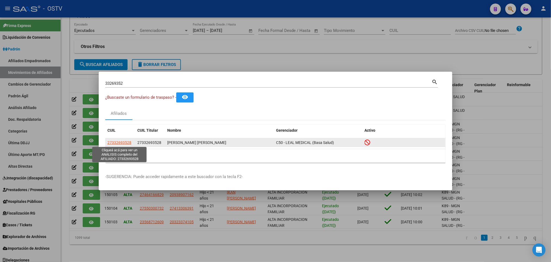
click at [123, 143] on span "27332693528" at bounding box center [120, 142] width 24 height 4
type textarea "27332693528"
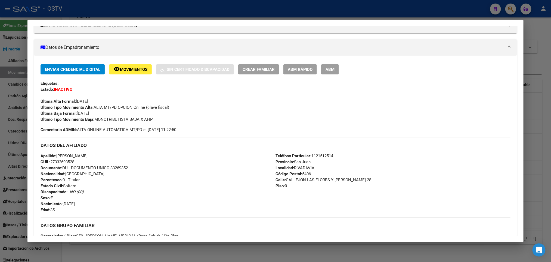
scroll to position [122, 0]
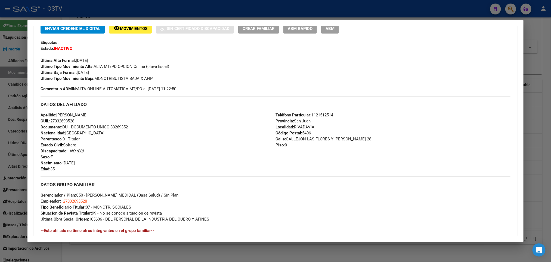
click at [0, 147] on div at bounding box center [275, 131] width 551 height 262
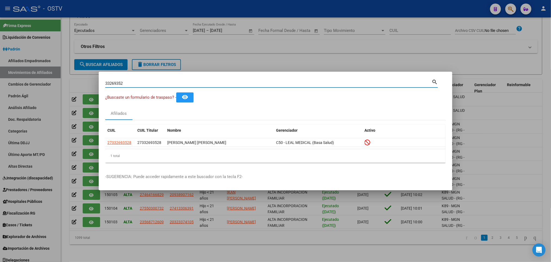
drag, startPoint x: 126, startPoint y: 83, endPoint x: 0, endPoint y: 93, distance: 126.2
click at [0, 93] on div "33269352 Buscar (apellido, dni, cuil, nro traspaso, cuit, obra social) search ¿…" at bounding box center [275, 131] width 551 height 262
paste input "337384"
type input "33337384"
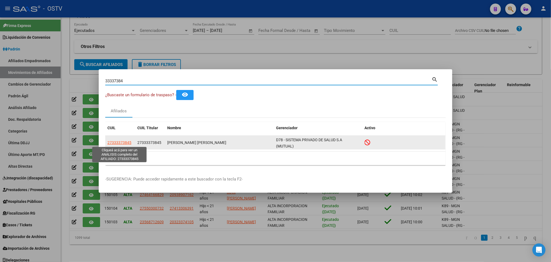
click at [115, 142] on span "27333373845" at bounding box center [120, 142] width 24 height 4
type textarea "27333373845"
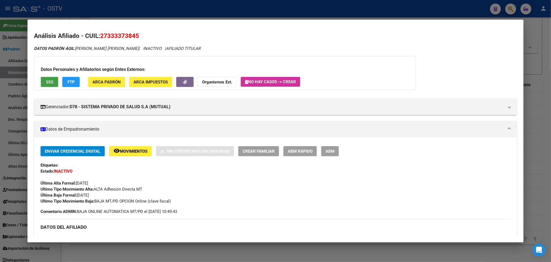
click at [52, 78] on button "SSS" at bounding box center [49, 82] width 17 height 10
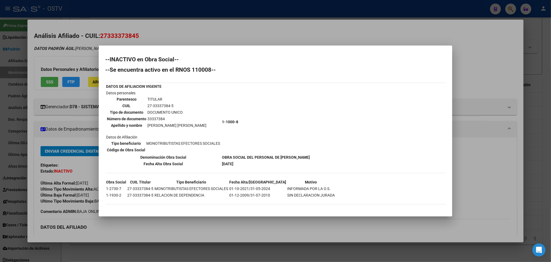
click at [0, 117] on div at bounding box center [275, 131] width 551 height 262
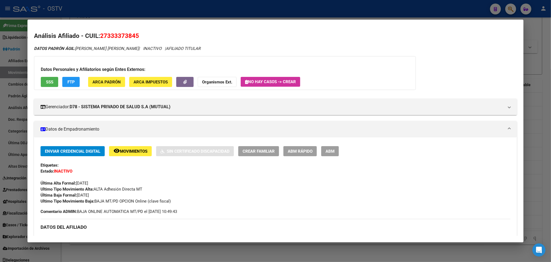
click at [0, 117] on div at bounding box center [275, 131] width 551 height 262
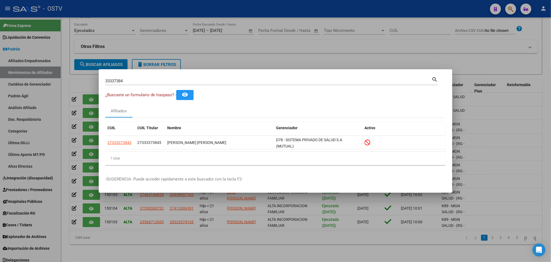
click at [133, 77] on div "33337384 Buscar (apellido, dni, [PERSON_NAME], [PERSON_NAME], cuit, obra social)" at bounding box center [268, 81] width 327 height 8
drag, startPoint x: 131, startPoint y: 81, endPoint x: 0, endPoint y: 93, distance: 132.0
click at [0, 91] on div "33337384 Buscar (apellido, dni, cuil, nro traspaso, cuit, obra social) search ¿…" at bounding box center [275, 131] width 551 height 262
paste input "585427"
type input "33585427"
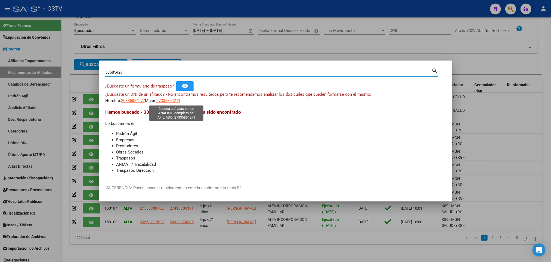
click at [167, 100] on span "27335854271" at bounding box center [169, 100] width 24 height 5
type textarea "27335854271"
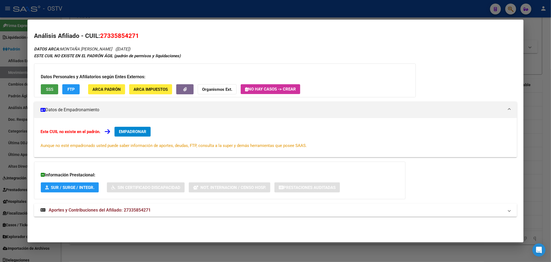
click at [48, 85] on button "SSS" at bounding box center [49, 89] width 17 height 10
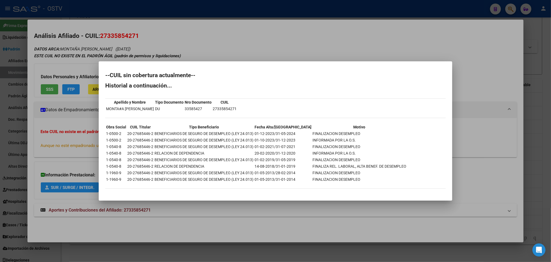
click at [71, 158] on div at bounding box center [275, 131] width 551 height 262
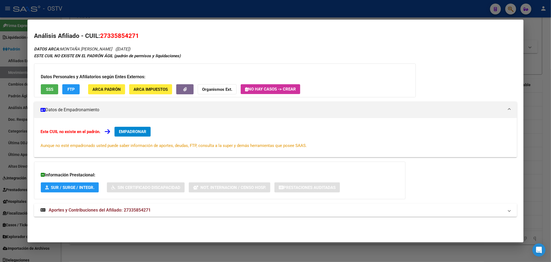
click at [97, 216] on mat-expansion-panel-header "Aportes y Contribuciones del Afiliado: 27335854271" at bounding box center [275, 209] width 483 height 13
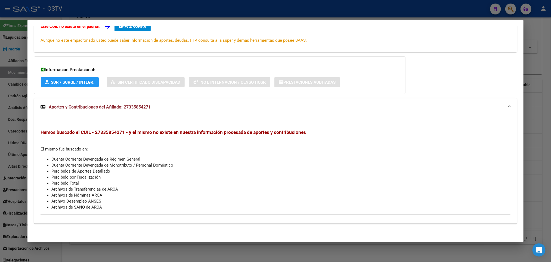
scroll to position [0, 0]
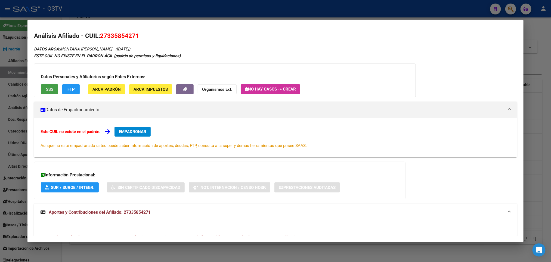
click at [45, 84] on button "SSS" at bounding box center [49, 89] width 17 height 10
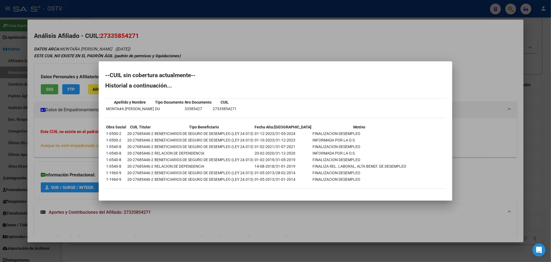
click at [0, 97] on div at bounding box center [275, 131] width 551 height 262
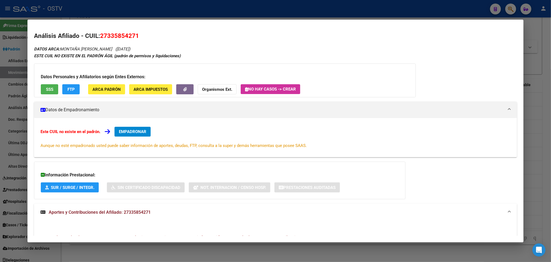
drag, startPoint x: 0, startPoint y: 96, endPoint x: 147, endPoint y: 78, distance: 147.7
click at [1, 96] on div at bounding box center [275, 131] width 551 height 262
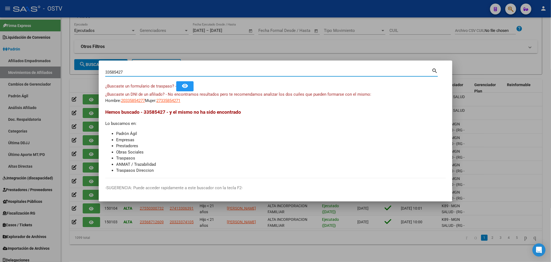
drag, startPoint x: 152, startPoint y: 71, endPoint x: 0, endPoint y: 97, distance: 154.4
click at [0, 91] on div "33585427 Buscar (apellido, dni, cuil, nro traspaso, cuit, obra social) search ¿…" at bounding box center [275, 131] width 551 height 262
paste input "839170"
type input "33839170"
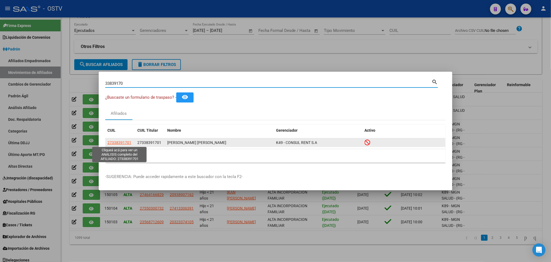
click at [123, 144] on span "27338391701" at bounding box center [120, 142] width 24 height 4
type textarea "27338391701"
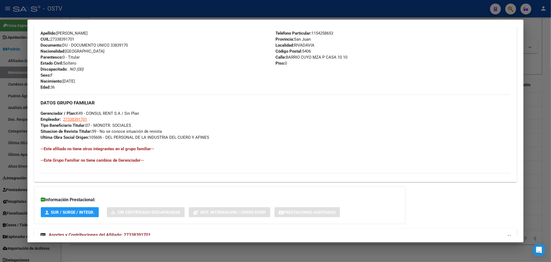
scroll to position [222, 0]
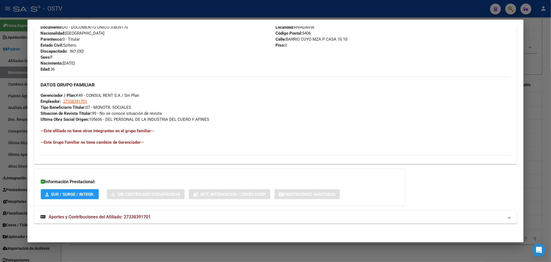
click at [152, 216] on mat-panel-title "Aportes y Contribuciones del Afiliado: 27338391701" at bounding box center [273, 216] width 464 height 7
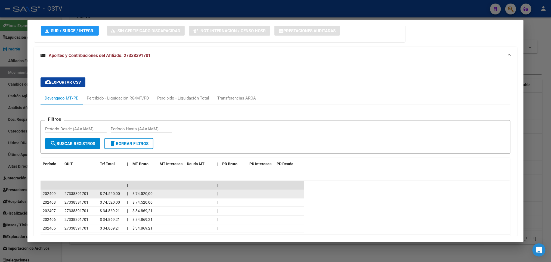
scroll to position [386, 0]
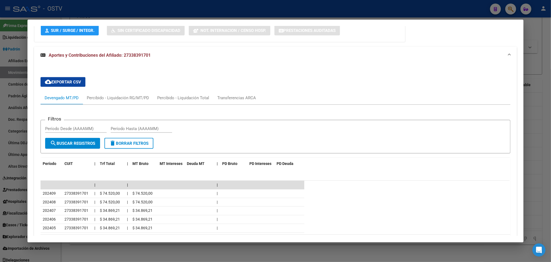
click at [0, 160] on div at bounding box center [275, 131] width 551 height 262
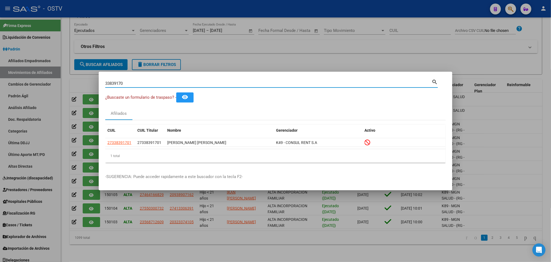
drag, startPoint x: 130, startPoint y: 84, endPoint x: 0, endPoint y: 108, distance: 132.2
click at [0, 108] on div "33839170 Buscar (apellido, dni, cuil, nro traspaso, cuit, obra social) search ¿…" at bounding box center [275, 131] width 551 height 262
paste input "4328873"
type input "34328873"
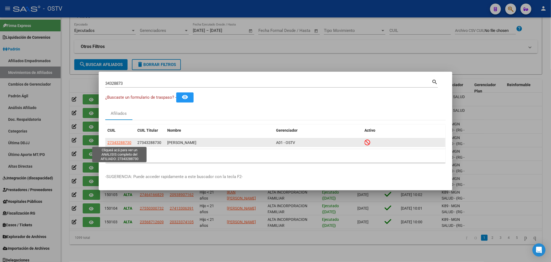
click at [123, 144] on span "27343288730" at bounding box center [120, 142] width 24 height 4
type textarea "27343288730"
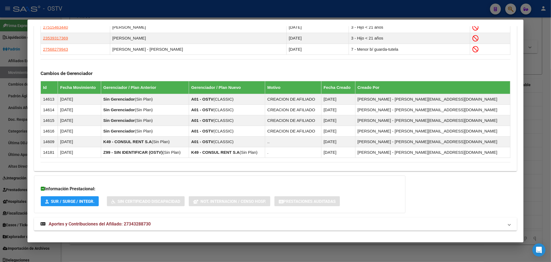
scroll to position [355, 0]
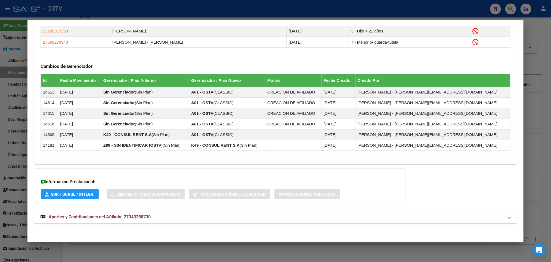
click at [126, 214] on span "Aportes y Contribuciones del Afiliado: 27343288730" at bounding box center [100, 216] width 102 height 5
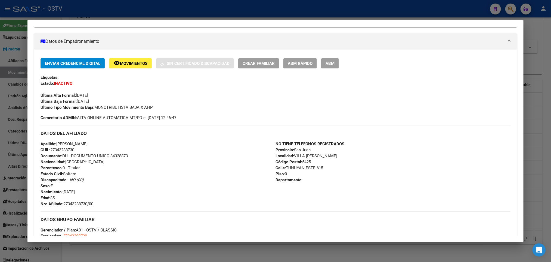
scroll to position [6, 0]
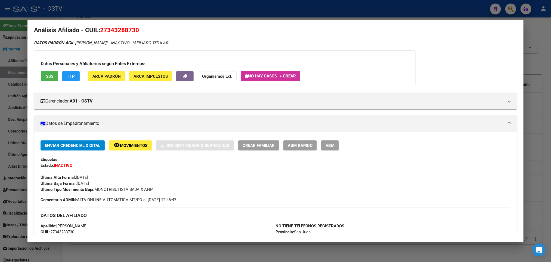
click at [50, 79] on button "SSS" at bounding box center [49, 76] width 17 height 10
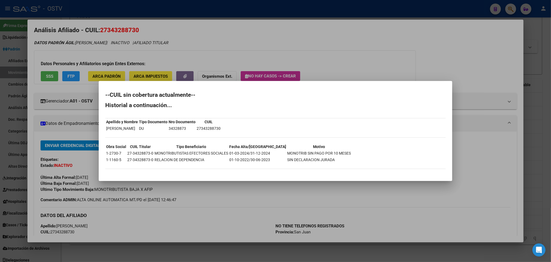
click at [142, 202] on div at bounding box center [275, 131] width 551 height 262
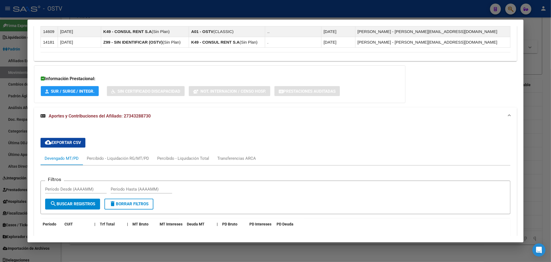
scroll to position [536, 0]
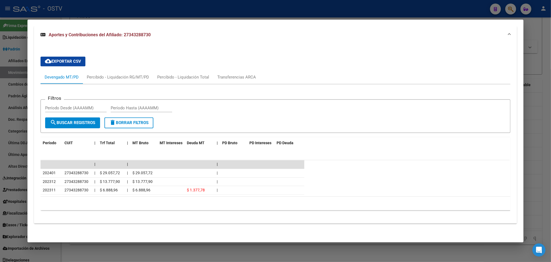
click at [0, 106] on div at bounding box center [275, 131] width 551 height 262
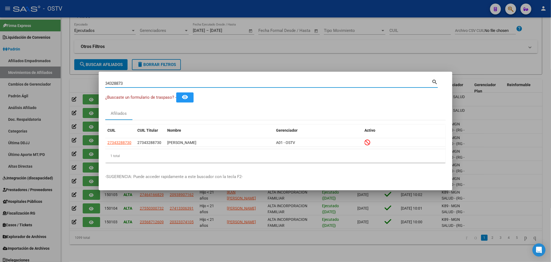
drag, startPoint x: 128, startPoint y: 83, endPoint x: 0, endPoint y: 117, distance: 132.7
click at [0, 117] on div "34328873 Buscar (apellido, dni, cuil, nro traspaso, cuit, obra social) search ¿…" at bounding box center [275, 131] width 551 height 262
paste input "50497"
type input "35049773"
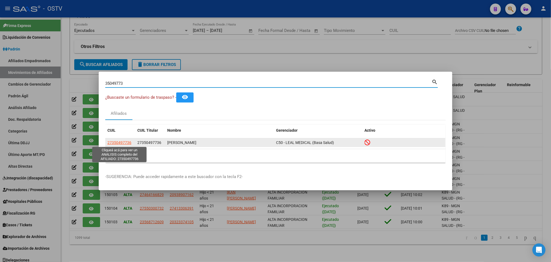
click at [123, 143] on span "27350497736" at bounding box center [120, 142] width 24 height 4
type textarea "27350497736"
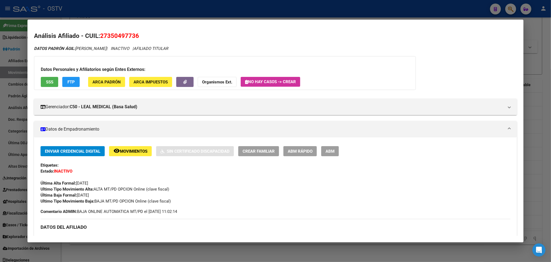
click at [44, 85] on button "SSS" at bounding box center [49, 82] width 17 height 10
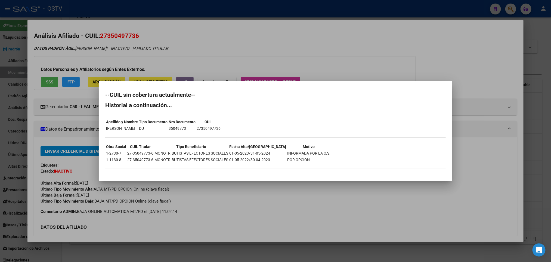
click at [0, 127] on div at bounding box center [275, 131] width 551 height 262
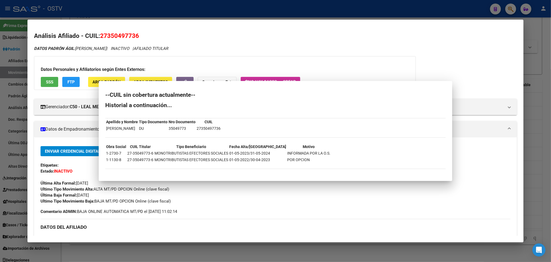
click at [0, 127] on div at bounding box center [275, 131] width 551 height 262
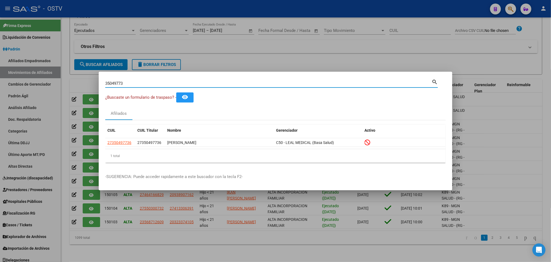
drag, startPoint x: 137, startPoint y: 85, endPoint x: 0, endPoint y: 90, distance: 137.3
click at [0, 82] on div "35049773 Buscar (apellido, dni, cuil, nro traspaso, cuit, obra social) search ¿…" at bounding box center [275, 131] width 551 height 262
paste input "736254"
type input "35736254"
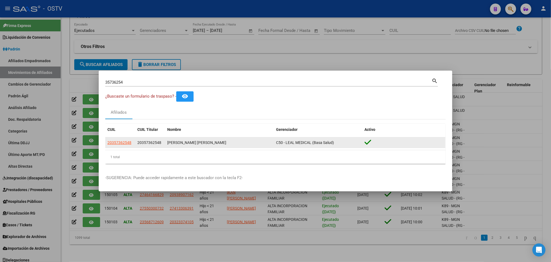
click at [119, 139] on app-link-go-to "20357362548" at bounding box center [120, 142] width 24 height 6
click at [123, 141] on span "20357362548" at bounding box center [120, 142] width 24 height 4
type textarea "20357362548"
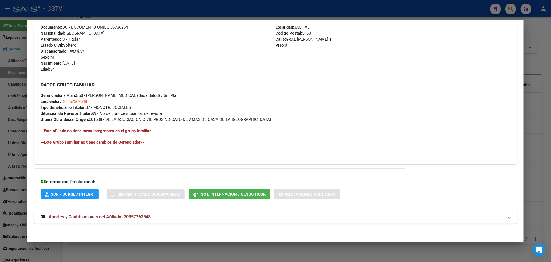
click at [122, 216] on span "Aportes y Contribuciones del Afiliado: 20357362548" at bounding box center [100, 216] width 102 height 5
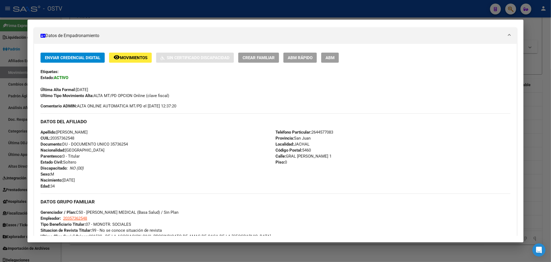
scroll to position [0, 0]
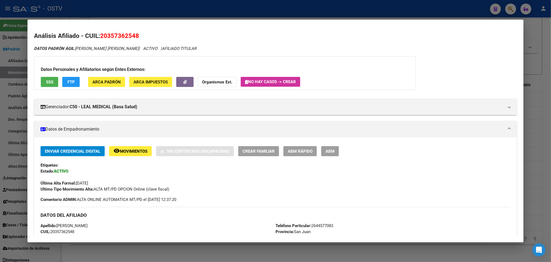
click at [0, 136] on div at bounding box center [275, 131] width 551 height 262
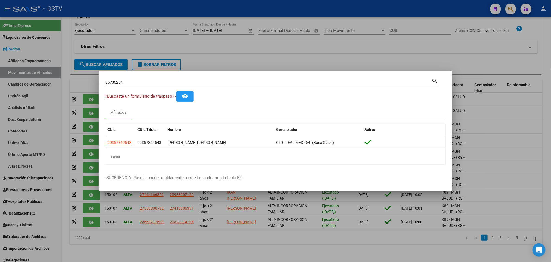
drag, startPoint x: 126, startPoint y: 83, endPoint x: 26, endPoint y: 90, distance: 99.8
click at [48, 88] on div "35736254 Buscar (apellido, dni, cuil, nro traspaso, cuit, obra social) search ¿…" at bounding box center [275, 131] width 551 height 262
paste input "922255"
type input "35922255"
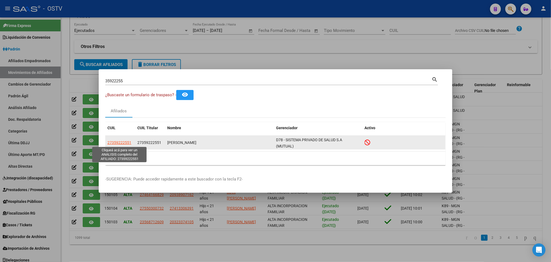
click at [119, 143] on span "27359222551" at bounding box center [120, 142] width 24 height 4
type textarea "27359222551"
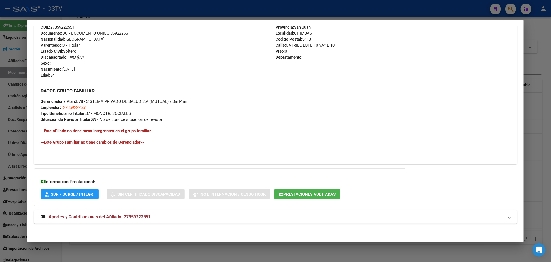
click at [132, 221] on mat-expansion-panel-header "Aportes y Contribuciones del Afiliado: 27359222551" at bounding box center [275, 216] width 483 height 13
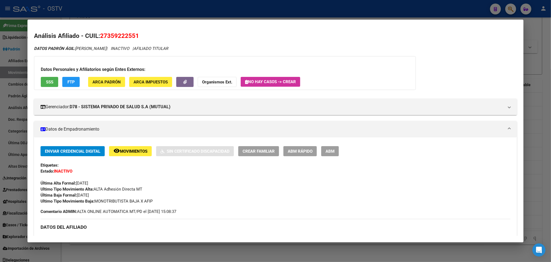
click at [0, 164] on div at bounding box center [275, 131] width 551 height 262
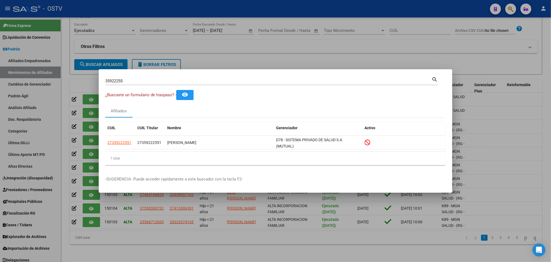
drag, startPoint x: 136, startPoint y: 79, endPoint x: 0, endPoint y: 74, distance: 136.5
click at [0, 75] on div "35922255 Buscar (apellido, dni, cuil, nro traspaso, cuit, obra social) search ¿…" at bounding box center [275, 131] width 551 height 262
paste input "6031362"
type input "36031362"
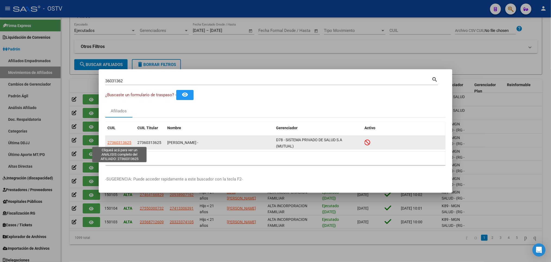
click at [126, 142] on span "27360313625" at bounding box center [120, 142] width 24 height 4
type textarea "27360313625"
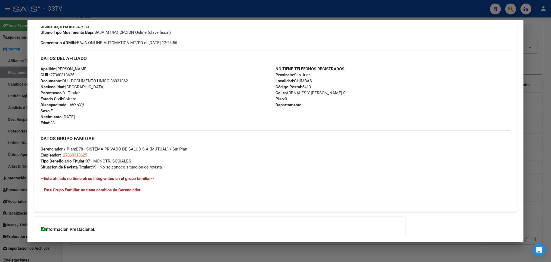
scroll to position [217, 0]
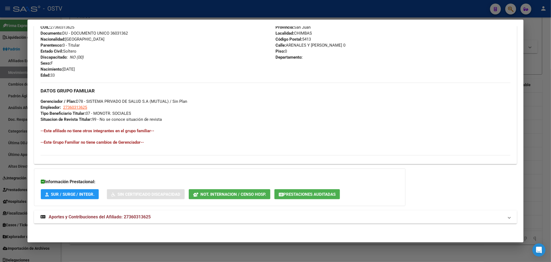
click at [133, 218] on span "Aportes y Contribuciones del Afiliado: 27360313625" at bounding box center [100, 216] width 102 height 5
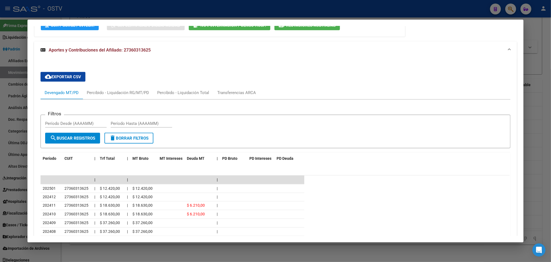
scroll to position [398, 0]
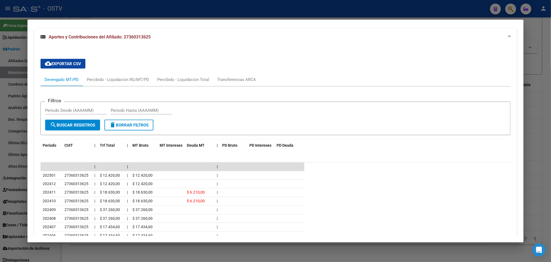
click at [0, 165] on div at bounding box center [275, 131] width 551 height 262
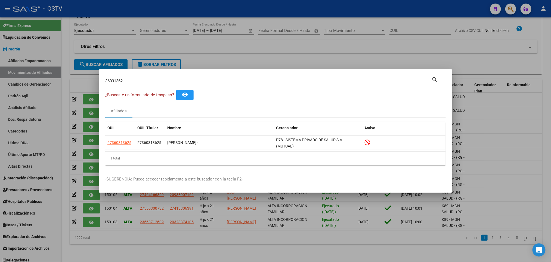
drag, startPoint x: 80, startPoint y: 83, endPoint x: 0, endPoint y: 97, distance: 81.6
click at [0, 96] on div "36031362 Buscar (apellido, dni, cuil, nro traspaso, cuit, obra social) search ¿…" at bounding box center [275, 131] width 551 height 262
paste input "254834"
type input "36254834"
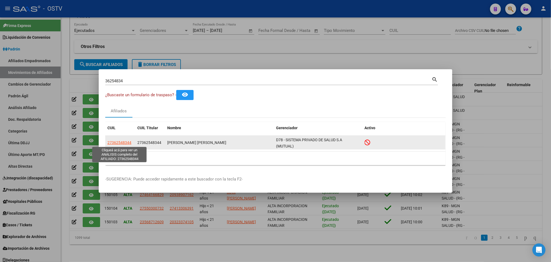
click at [125, 143] on span "27362548344" at bounding box center [120, 142] width 24 height 4
type textarea "27362548344"
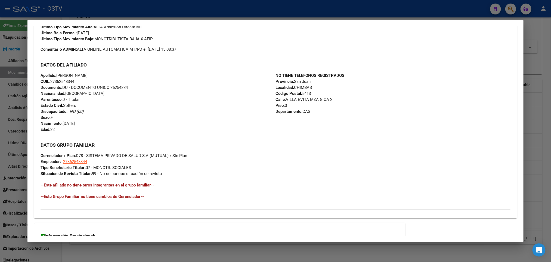
scroll to position [217, 0]
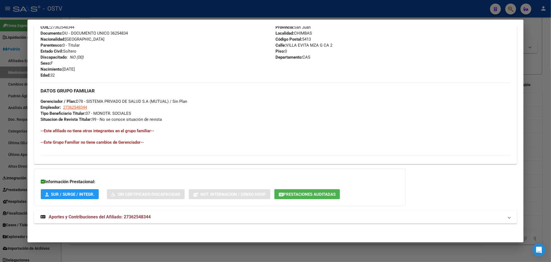
click at [137, 213] on mat-expansion-panel-header "Aportes y Contribuciones del Afiliado: 27362548344" at bounding box center [275, 216] width 483 height 13
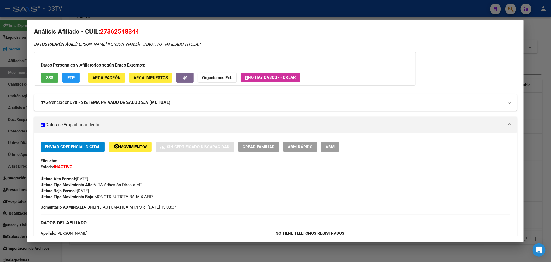
scroll to position [0, 0]
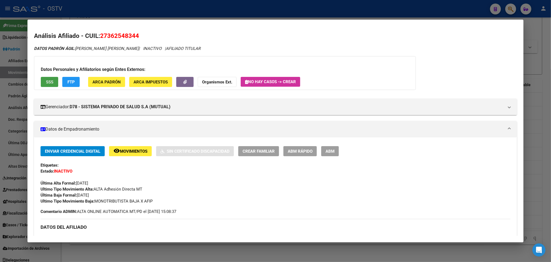
click at [50, 83] on span "SSS" at bounding box center [49, 81] width 7 height 5
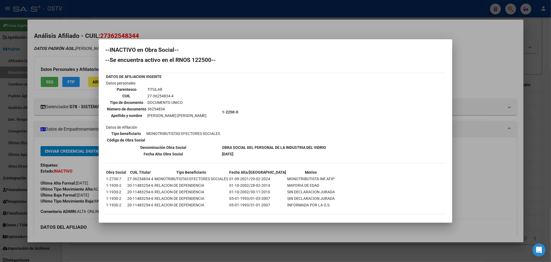
scroll to position [4, 0]
click at [0, 84] on div at bounding box center [275, 131] width 551 height 262
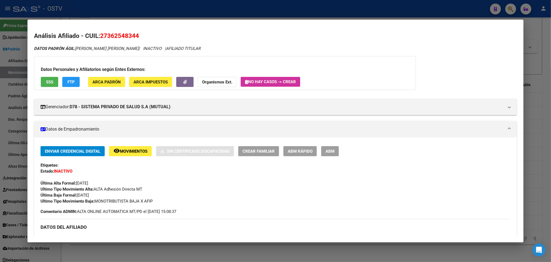
drag, startPoint x: 0, startPoint y: 112, endPoint x: 60, endPoint y: 81, distance: 67.3
click at [0, 112] on div at bounding box center [275, 131] width 551 height 262
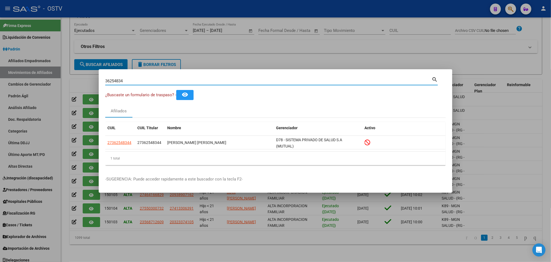
drag, startPoint x: 140, startPoint y: 80, endPoint x: 0, endPoint y: 94, distance: 140.3
click at [0, 93] on div "36254834 Buscar (apellido, dni, cuil, nro traspaso, cuit, obra social) search ¿…" at bounding box center [275, 131] width 551 height 262
paste input "544157"
type input "36544157"
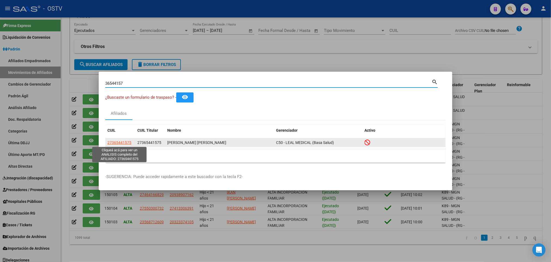
click at [115, 142] on span "27365441575" at bounding box center [120, 142] width 24 height 4
type textarea "27365441575"
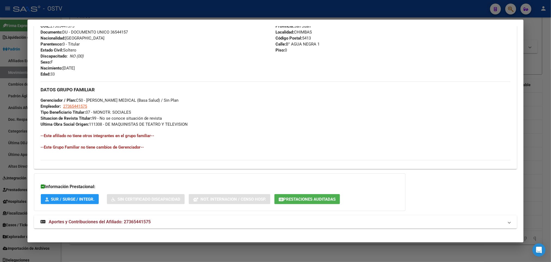
scroll to position [222, 0]
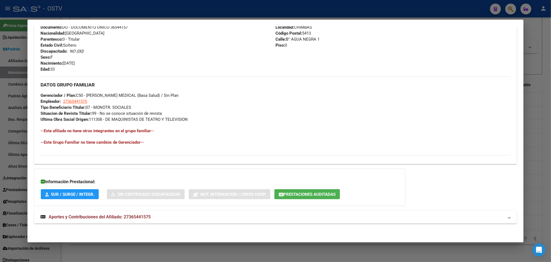
click at [128, 219] on span "Aportes y Contribuciones del Afiliado: 27365441575" at bounding box center [100, 216] width 102 height 5
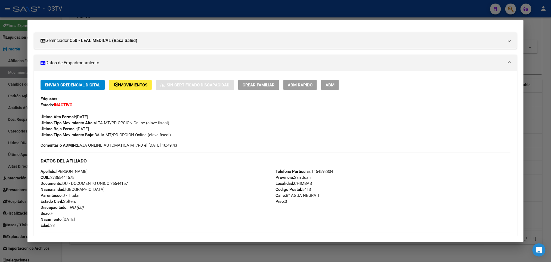
scroll to position [0, 0]
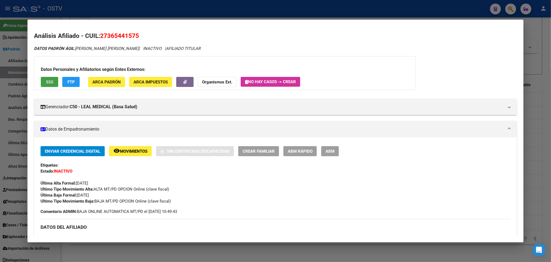
click at [44, 85] on button "SSS" at bounding box center [49, 82] width 17 height 10
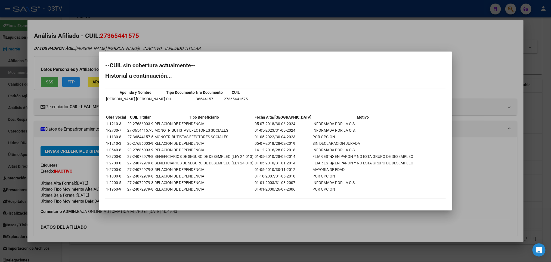
click at [0, 167] on div at bounding box center [275, 131] width 551 height 262
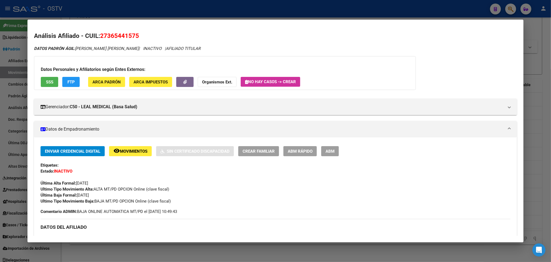
click at [0, 115] on div at bounding box center [275, 131] width 551 height 262
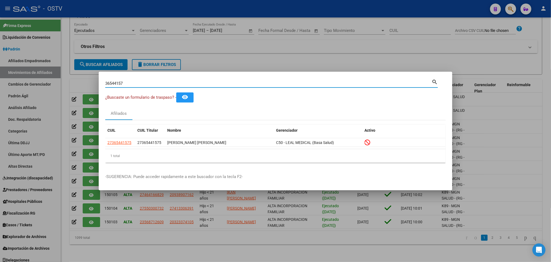
drag, startPoint x: 127, startPoint y: 84, endPoint x: 0, endPoint y: 95, distance: 127.0
click at [0, 95] on div "36544157 Buscar (apellido, dni, cuil, nro traspaso, cuit, obra social) search ¿…" at bounding box center [275, 131] width 551 height 262
paste input "[DATE]"
drag, startPoint x: 104, startPoint y: 84, endPoint x: 0, endPoint y: 93, distance: 104.0
click at [0, 93] on div "[DATE] Buscar (apellido, dni, cuil, nro traspaso, cuit, obra social) search ¿Bu…" at bounding box center [275, 131] width 551 height 262
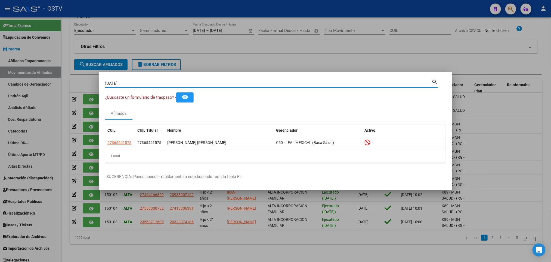
paste input "6544477"
type input "36544477"
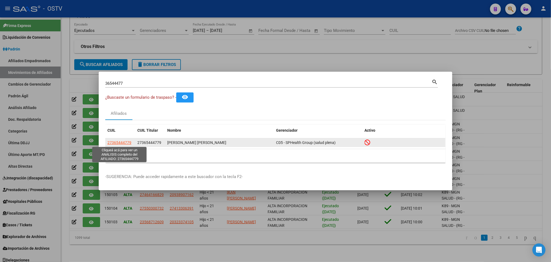
click at [124, 142] on span "27365444779" at bounding box center [120, 142] width 24 height 4
type textarea "27365444779"
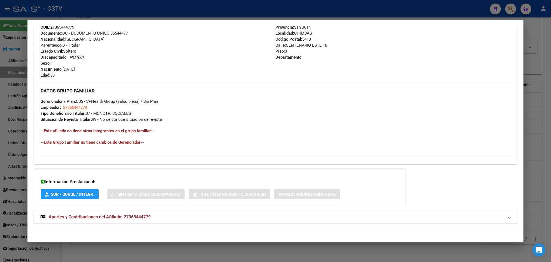
click at [140, 218] on span "Aportes y Contribuciones del Afiliado: 27365444779" at bounding box center [100, 216] width 102 height 5
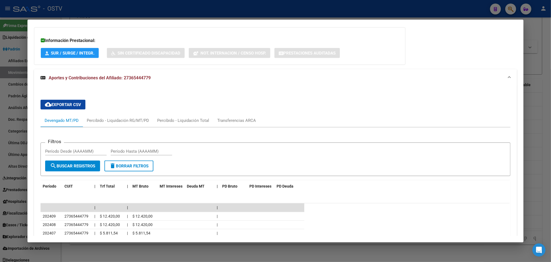
scroll to position [398, 0]
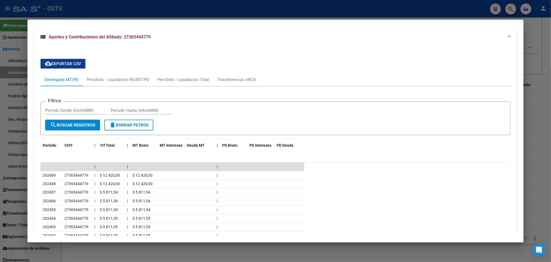
click at [0, 149] on div at bounding box center [275, 131] width 551 height 262
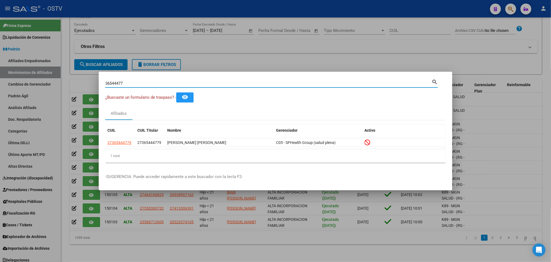
drag, startPoint x: 42, startPoint y: 96, endPoint x: 0, endPoint y: 109, distance: 43.7
click at [0, 106] on div "36544477 Buscar (apellido, dni, cuil, nro traspaso, cuit, obra social) search ¿…" at bounding box center [275, 131] width 551 height 262
paste input "7646700"
type input "37646700"
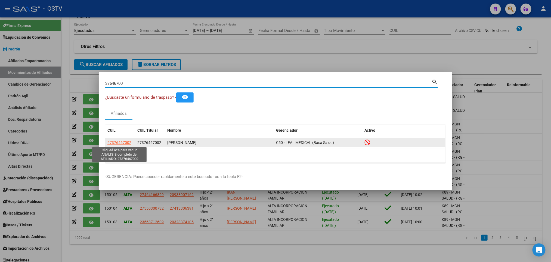
click at [122, 142] on span "27376467002" at bounding box center [120, 142] width 24 height 4
type textarea "27376467002"
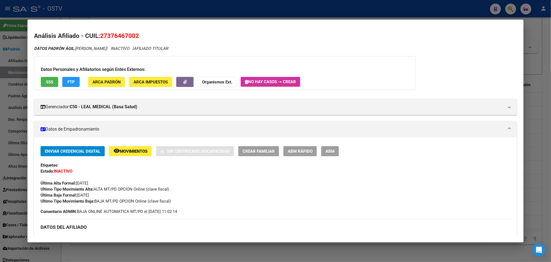
click at [0, 146] on div at bounding box center [275, 131] width 551 height 262
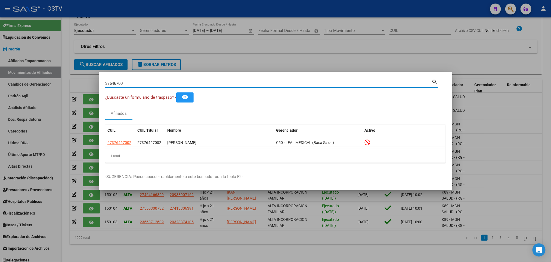
drag, startPoint x: 132, startPoint y: 85, endPoint x: 0, endPoint y: 97, distance: 132.3
click at [0, 99] on div "37646700 Buscar (apellido, dni, cuil, nro traspaso, cuit, obra social) search ¿…" at bounding box center [275, 131] width 551 height 262
paste input "39"
type input "37646739"
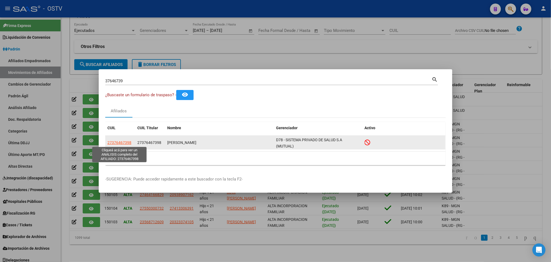
click at [115, 142] on span "27376467398" at bounding box center [120, 142] width 24 height 4
type textarea "27376467398"
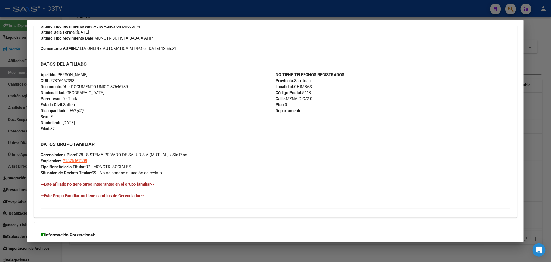
scroll to position [163, 0]
click at [0, 145] on div at bounding box center [275, 131] width 551 height 262
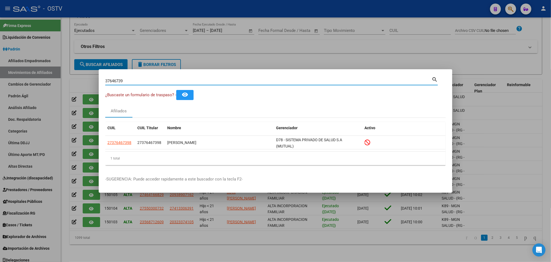
drag, startPoint x: 136, startPoint y: 83, endPoint x: 0, endPoint y: 91, distance: 135.8
click at [15, 87] on div "37646739 Buscar (apellido, dni, cuil, nro traspaso, cuit, obra social) search ¿…" at bounding box center [275, 131] width 551 height 262
paste input "50168"
type input "37650168"
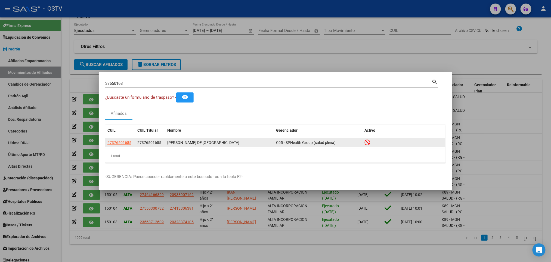
click at [111, 138] on datatable-body-cell "27376501685" at bounding box center [120, 142] width 30 height 8
click at [114, 140] on app-link-go-to "27376501685" at bounding box center [120, 142] width 24 height 6
click at [121, 144] on span "27376501685" at bounding box center [120, 142] width 24 height 4
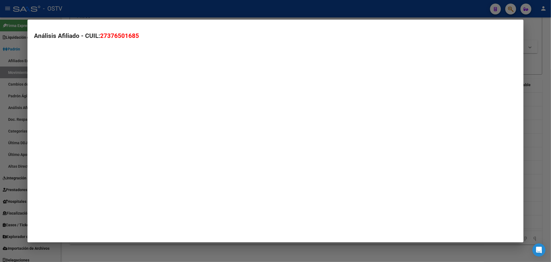
type textarea "27376501685"
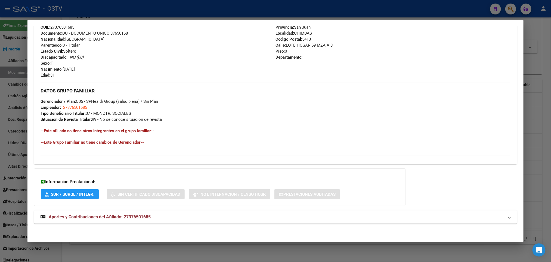
click at [76, 211] on mat-expansion-panel-header "Aportes y Contribuciones del Afiliado: 27376501685" at bounding box center [275, 216] width 483 height 13
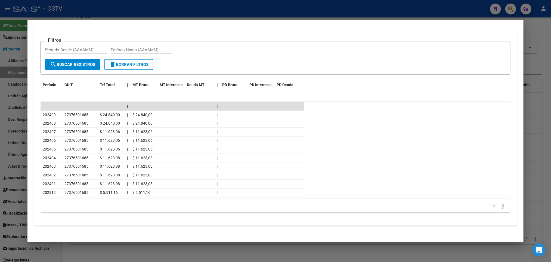
scroll to position [463, 0]
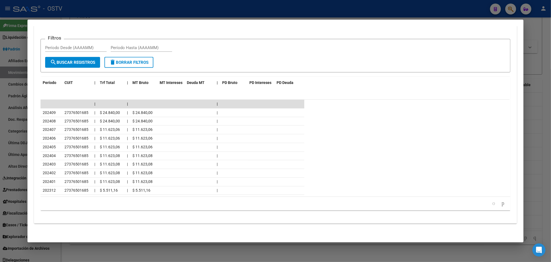
click at [0, 162] on div at bounding box center [275, 131] width 551 height 262
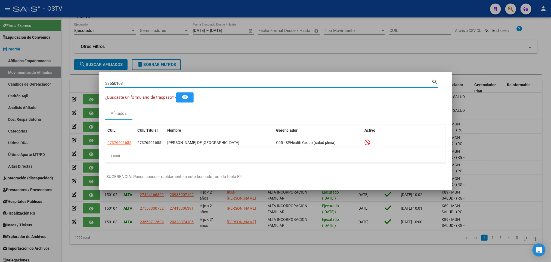
drag, startPoint x: 137, startPoint y: 85, endPoint x: 18, endPoint y: 94, distance: 119.6
click at [21, 93] on div "37650168 Buscar (apellido, dni, cuil, nro traspaso, cuit, obra social) search ¿…" at bounding box center [275, 131] width 551 height 262
paste input "8075846"
type input "38075846"
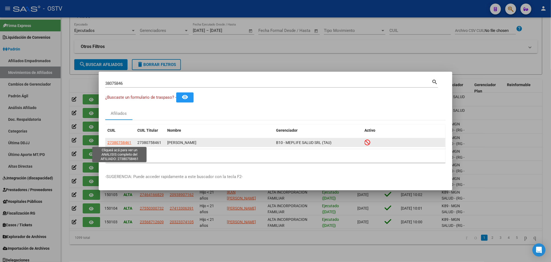
click at [119, 143] on span "27380758461" at bounding box center [120, 142] width 24 height 4
type textarea "27380758461"
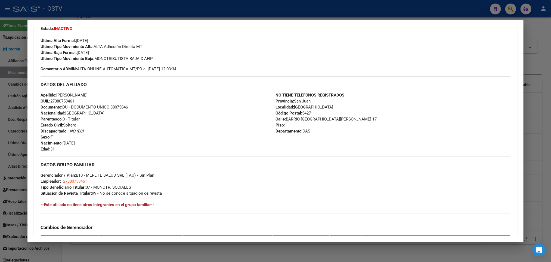
scroll to position [122, 0]
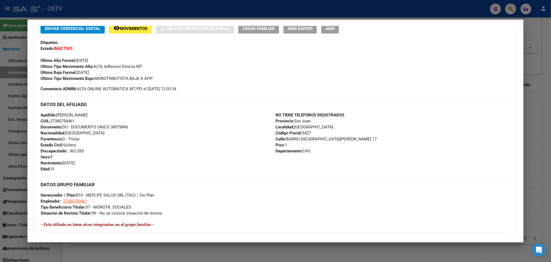
click at [0, 161] on div at bounding box center [275, 131] width 551 height 262
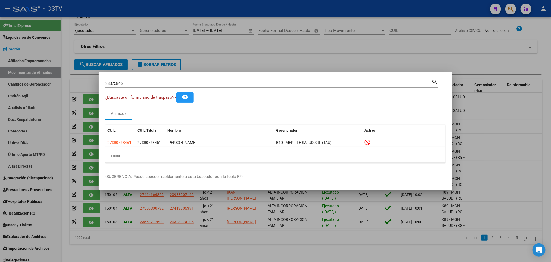
drag, startPoint x: 138, startPoint y: 86, endPoint x: 106, endPoint y: 85, distance: 31.6
click at [106, 85] on div "38075846 Buscar (apellido, dni, [PERSON_NAME], [PERSON_NAME], cuit, obra social)" at bounding box center [268, 83] width 327 height 8
drag, startPoint x: 127, startPoint y: 85, endPoint x: 48, endPoint y: 92, distance: 79.5
click at [48, 92] on div "38075846 Buscar (apellido, dni, cuil, nro traspaso, cuit, obra social) search ¿…" at bounding box center [275, 131] width 551 height 262
paste input "464012"
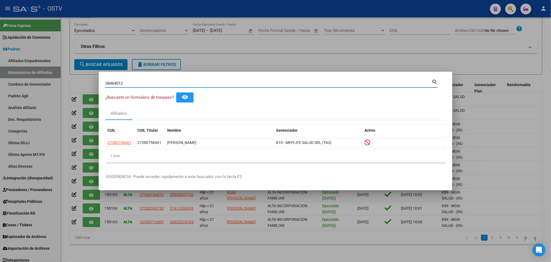
type input "38464012"
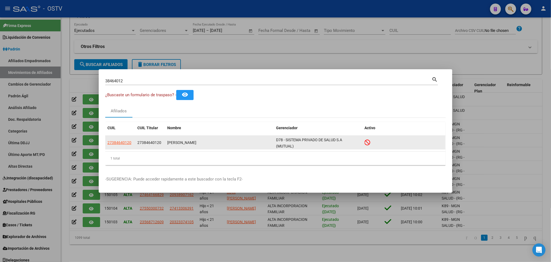
click at [119, 140] on app-link-go-to "27384640120" at bounding box center [120, 142] width 24 height 6
click at [122, 141] on span "27384640120" at bounding box center [120, 142] width 24 height 4
type textarea "27384640120"
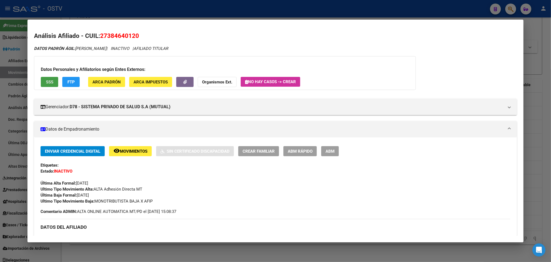
click at [48, 78] on button "SSS" at bounding box center [49, 82] width 17 height 10
